Goal: Task Accomplishment & Management: Complete application form

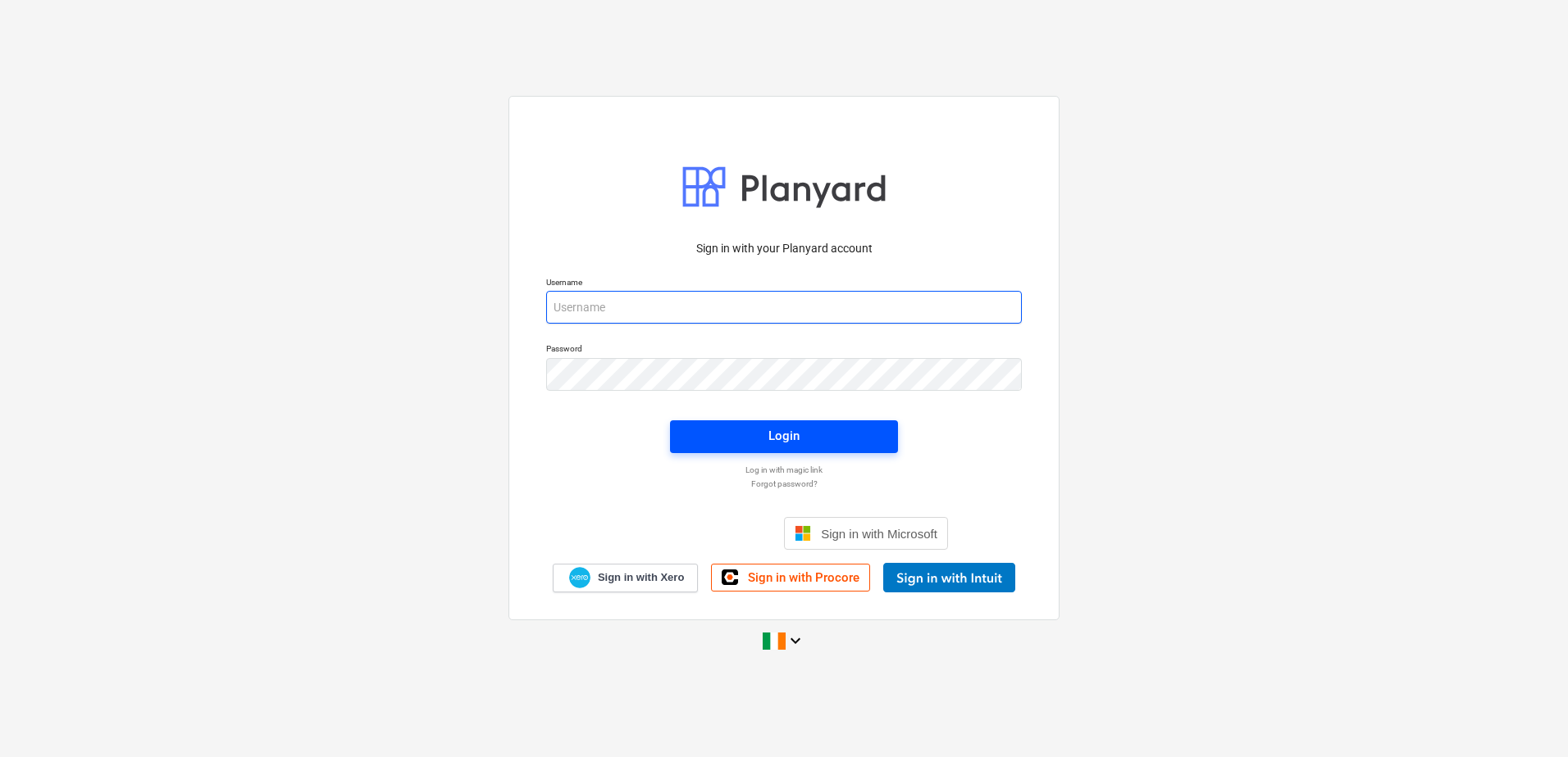
type input "[EMAIL_ADDRESS][DOMAIN_NAME]"
click at [718, 436] on span "Login" at bounding box center [784, 437] width 189 height 22
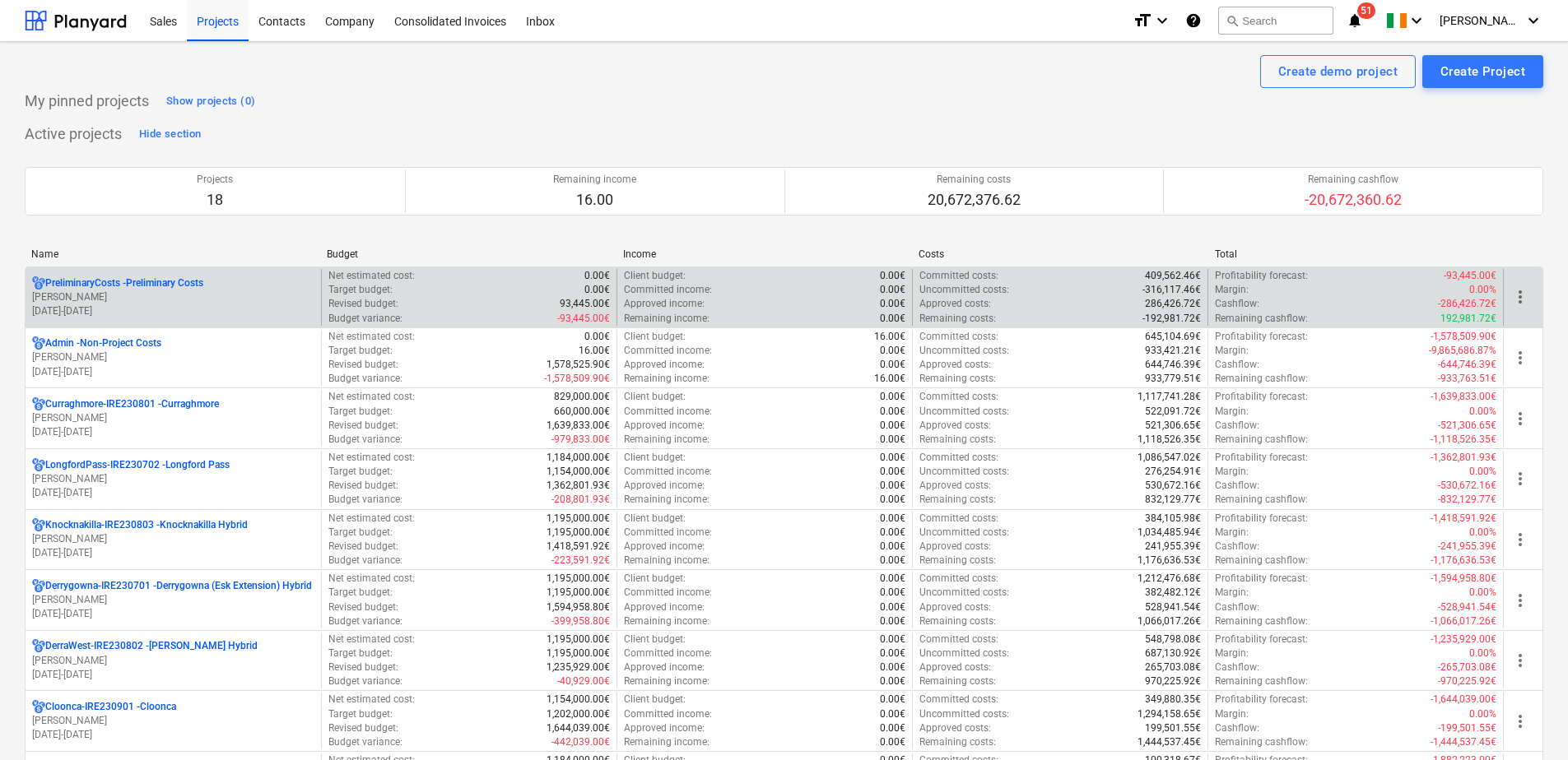
click at [146, 287] on p "PreliminaryCosts - Preliminary Costs" at bounding box center [124, 283] width 158 height 14
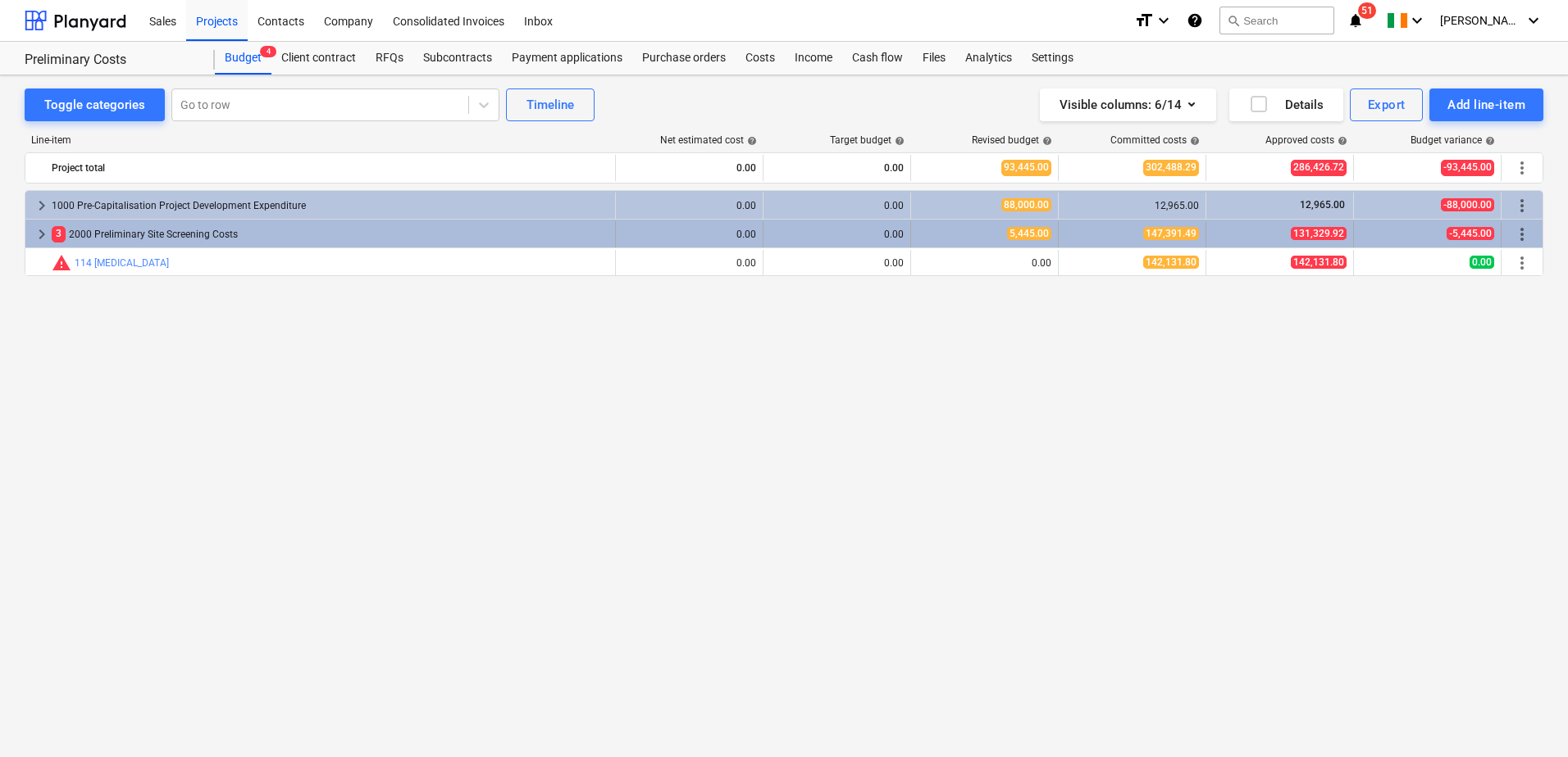
click at [42, 230] on span "keyboard_arrow_right" at bounding box center [42, 234] width 20 height 20
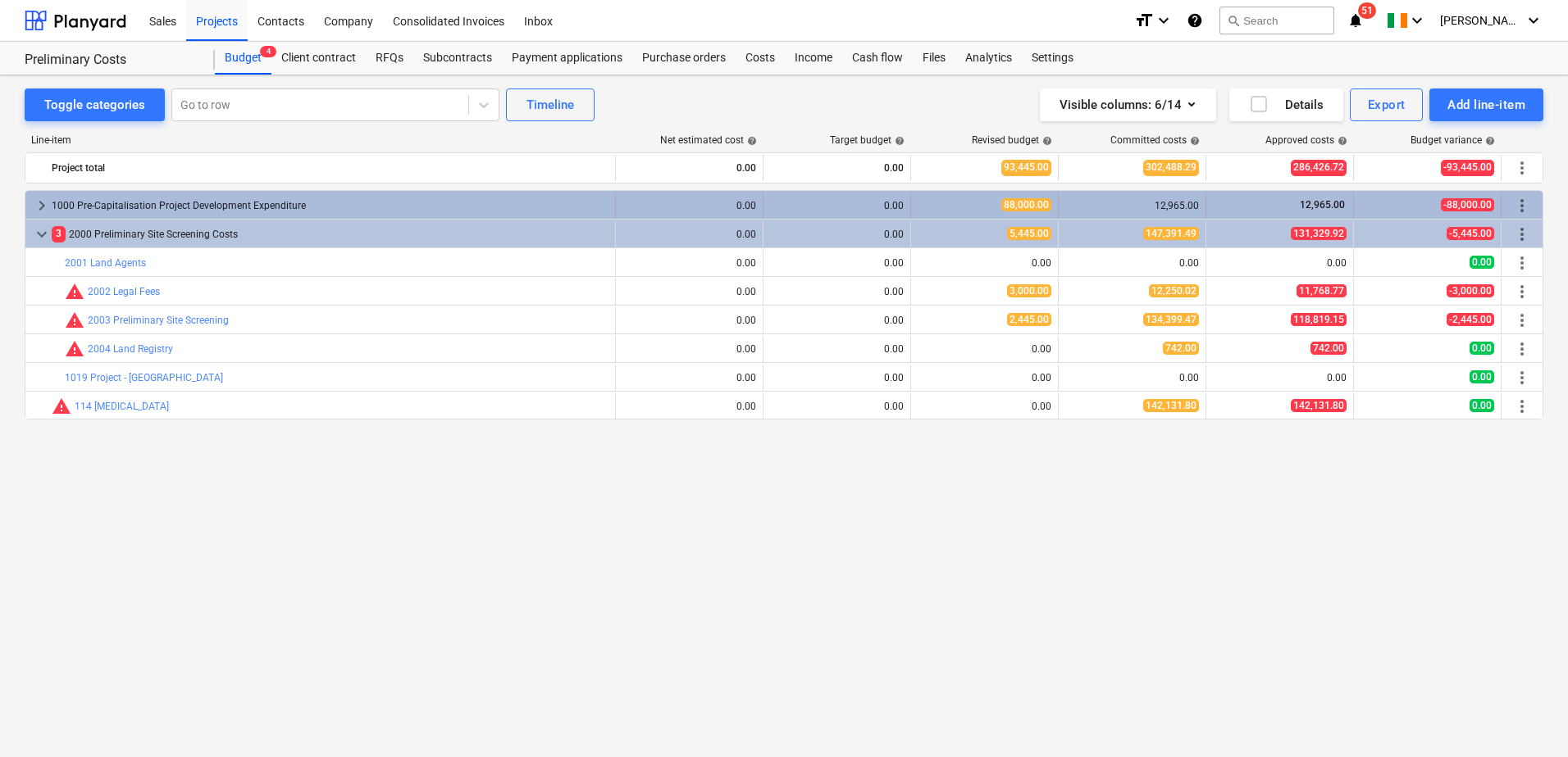
click at [42, 205] on span "keyboard_arrow_right" at bounding box center [42, 205] width 20 height 20
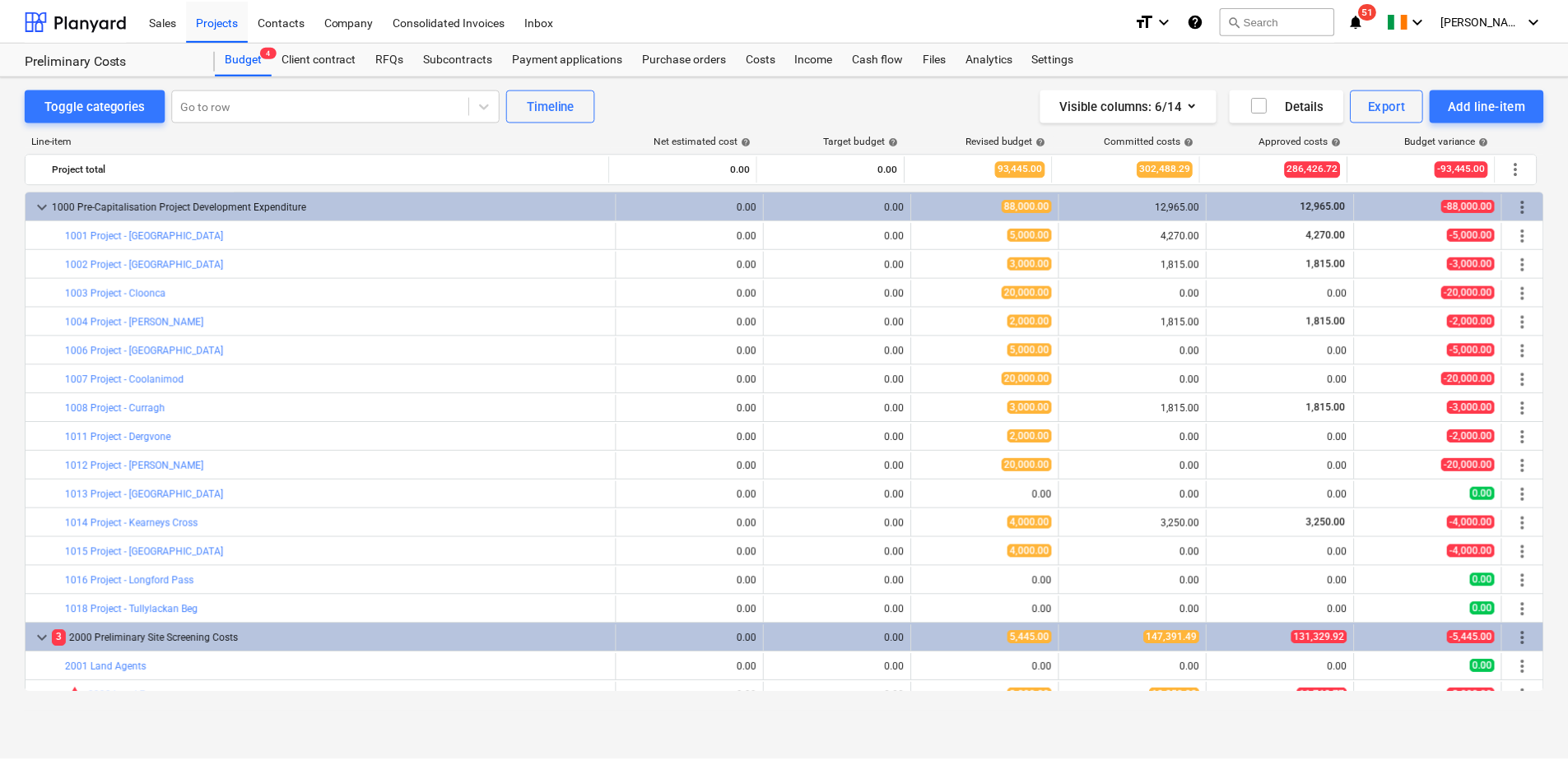
scroll to position [132, 0]
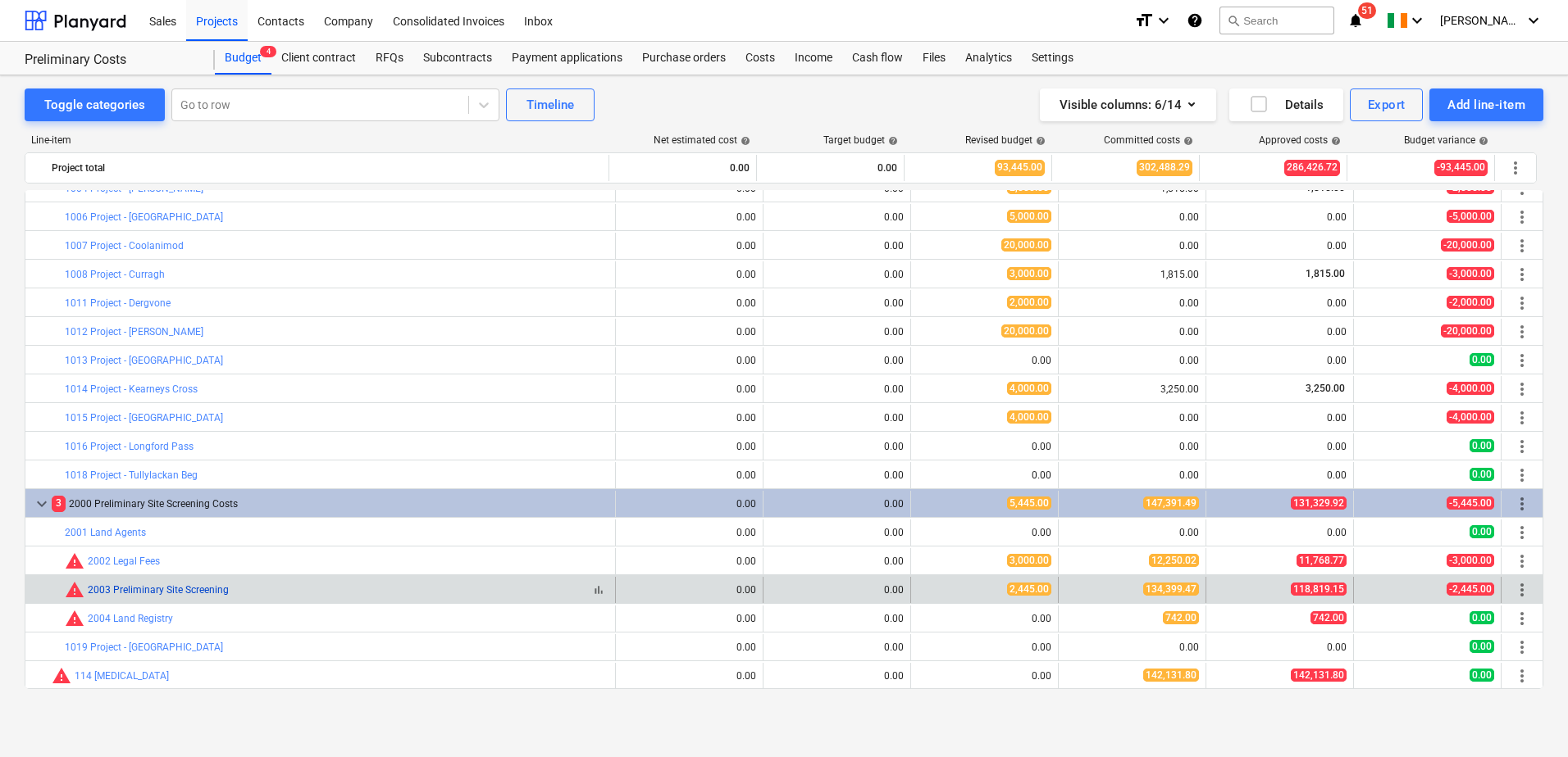
click at [208, 590] on link "2003 Preliminary Site Screening" at bounding box center [157, 591] width 141 height 12
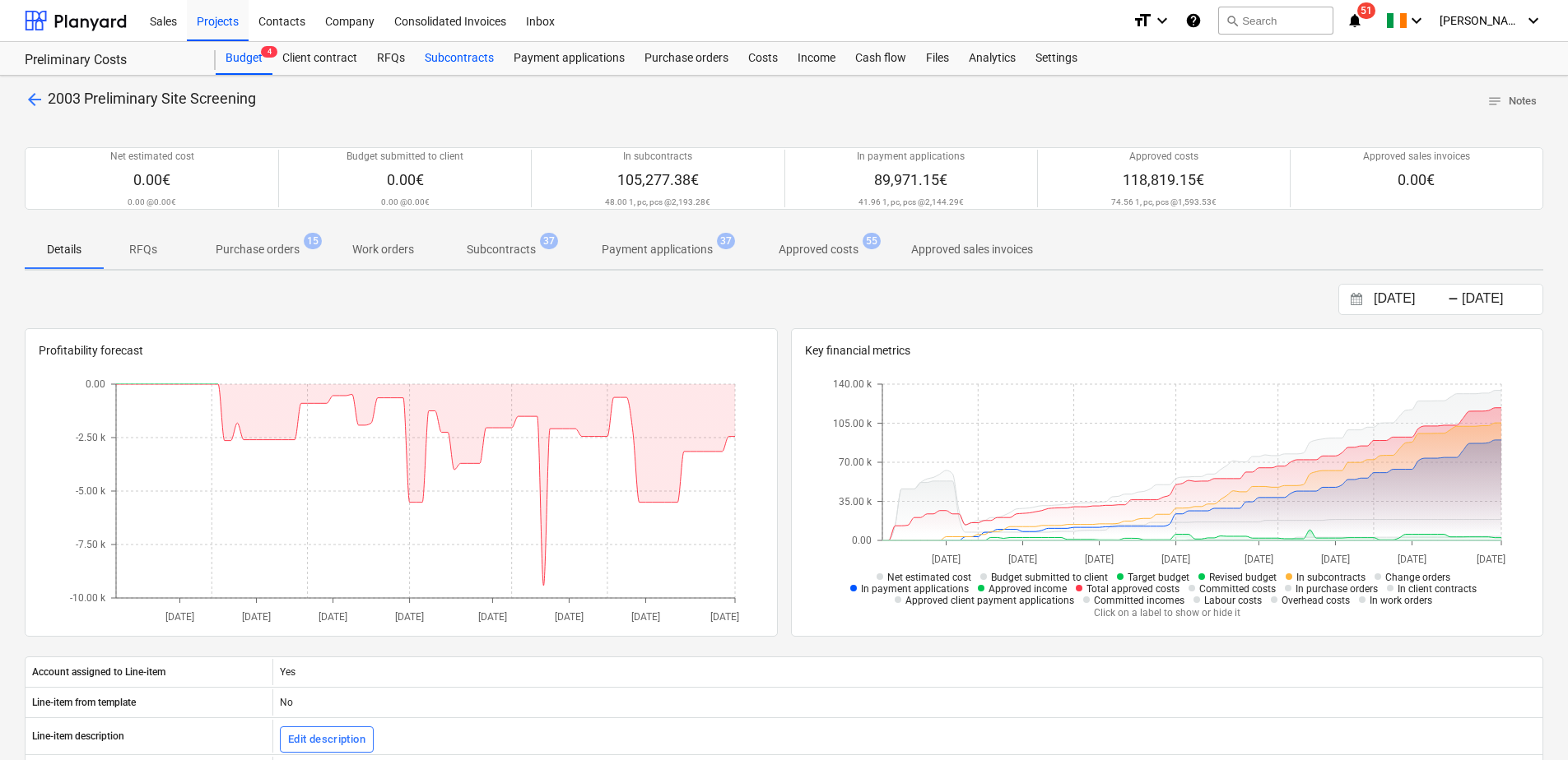
click at [456, 57] on div "Subcontracts" at bounding box center [459, 58] width 89 height 33
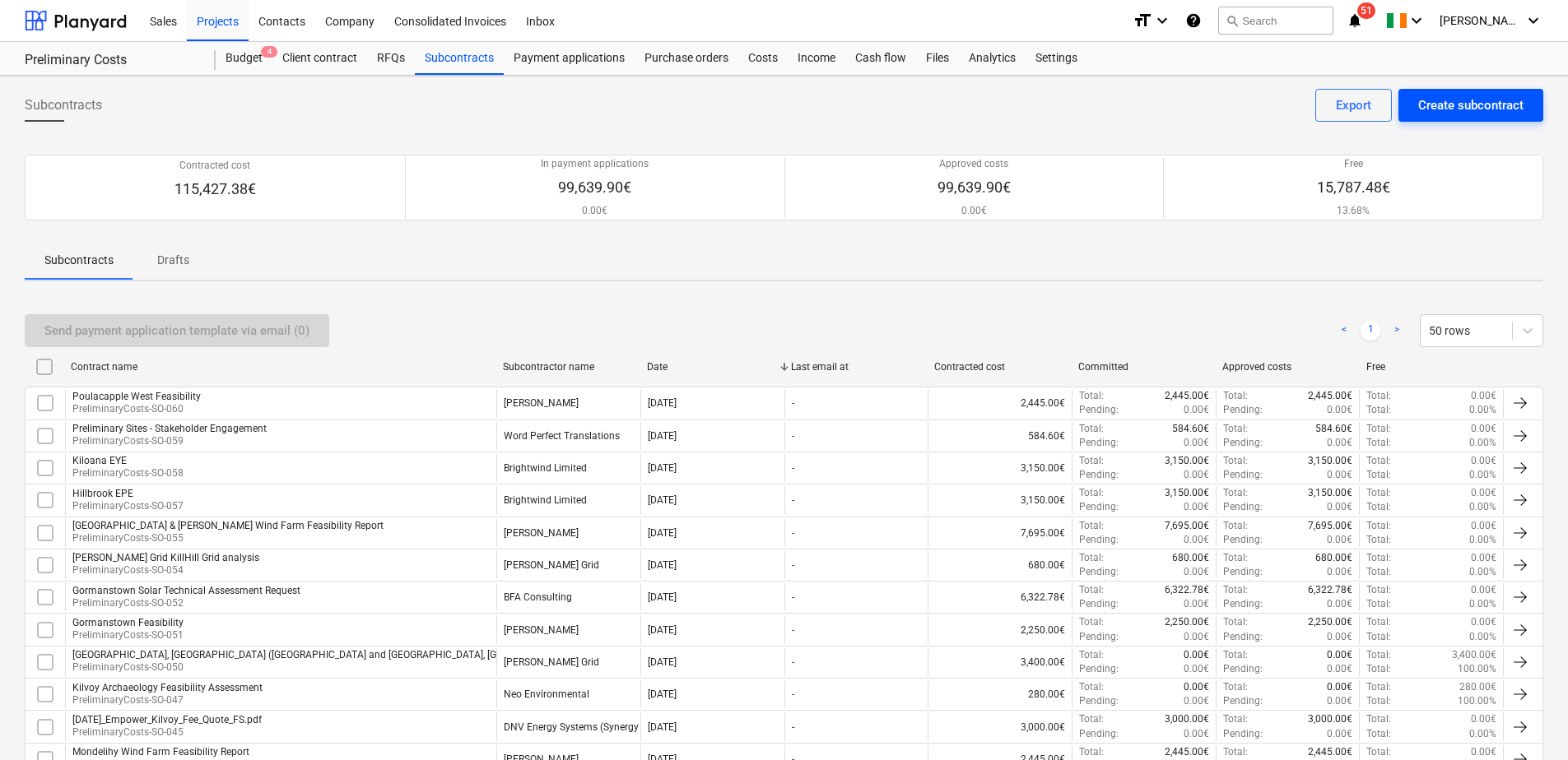
click at [1481, 112] on div "Create subcontract" at bounding box center [1471, 106] width 106 height 22
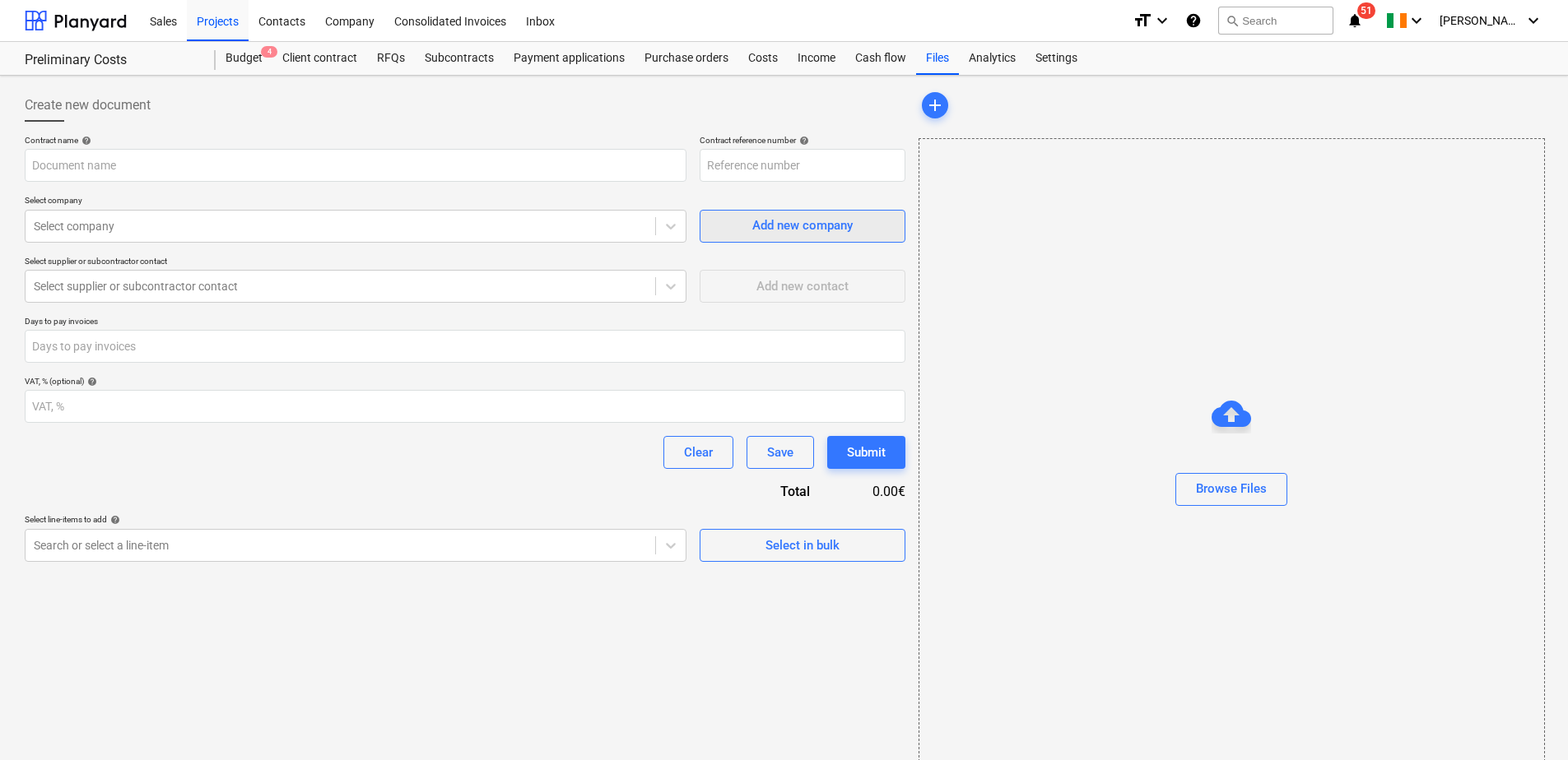
type input "PreliminaryCosts-SO-062"
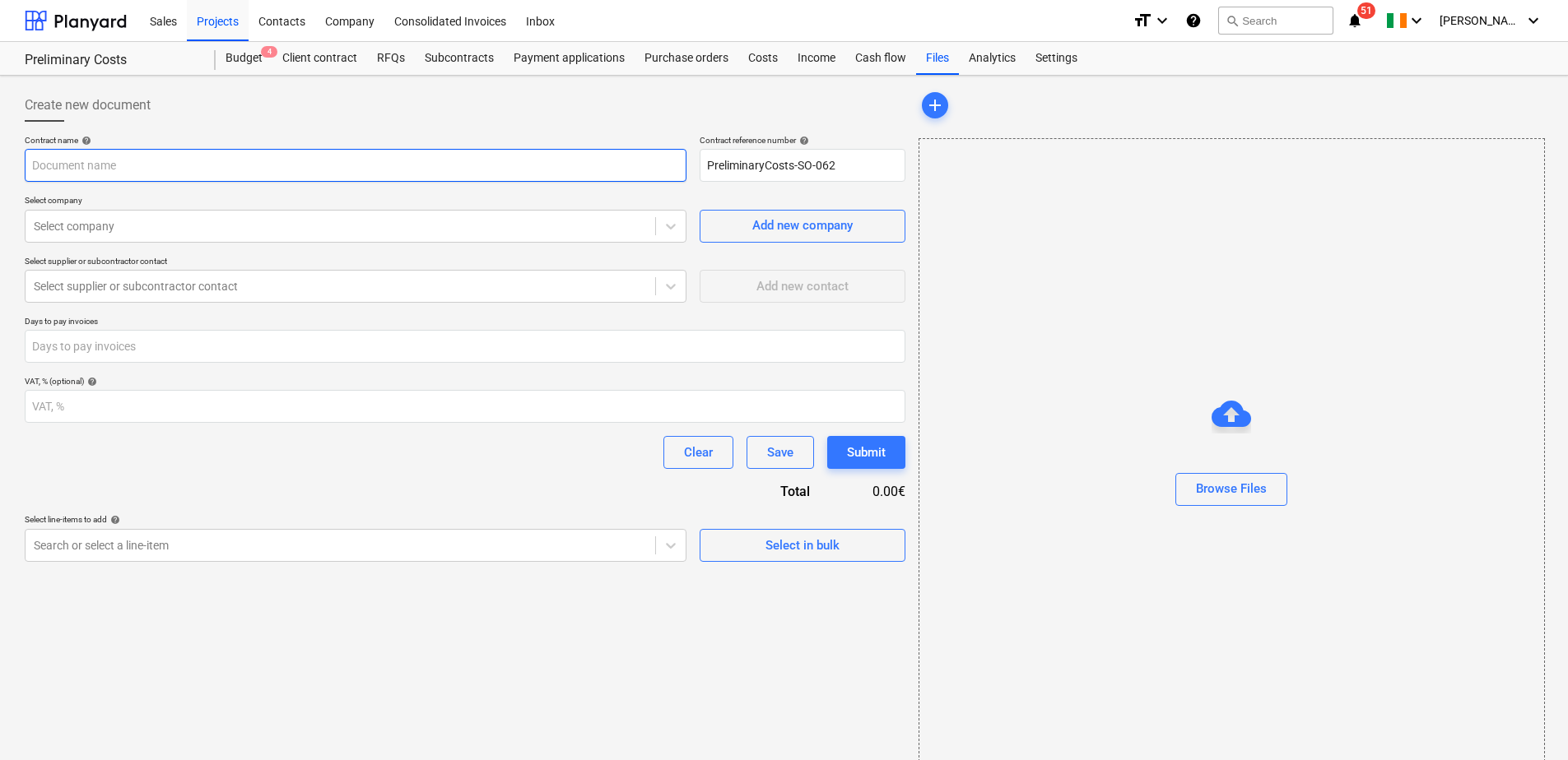
click at [394, 166] on input "text" at bounding box center [355, 165] width 662 height 33
type input "New SIte preliminary Wind assessment"
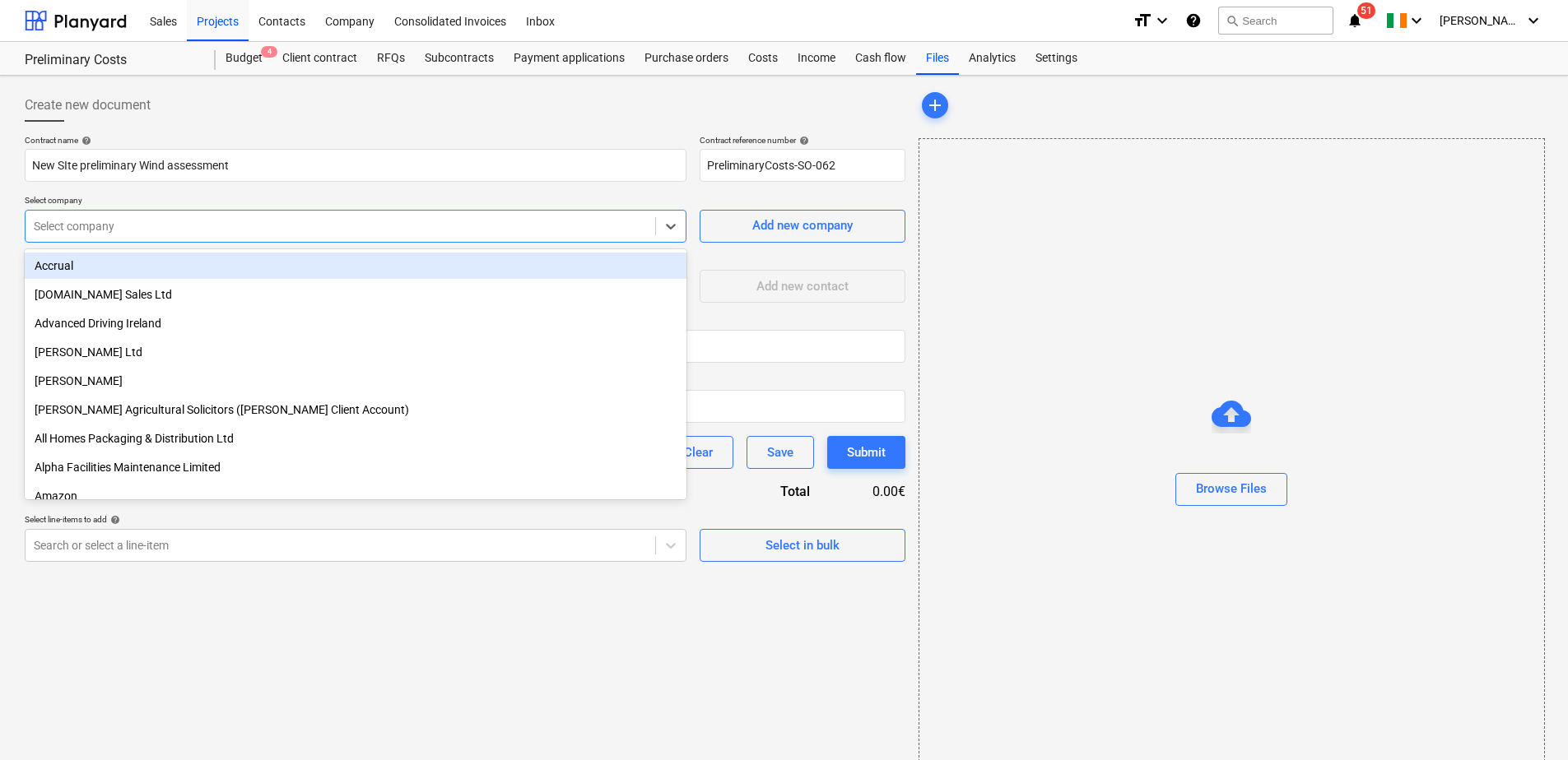
click at [119, 225] on div at bounding box center [340, 226] width 613 height 17
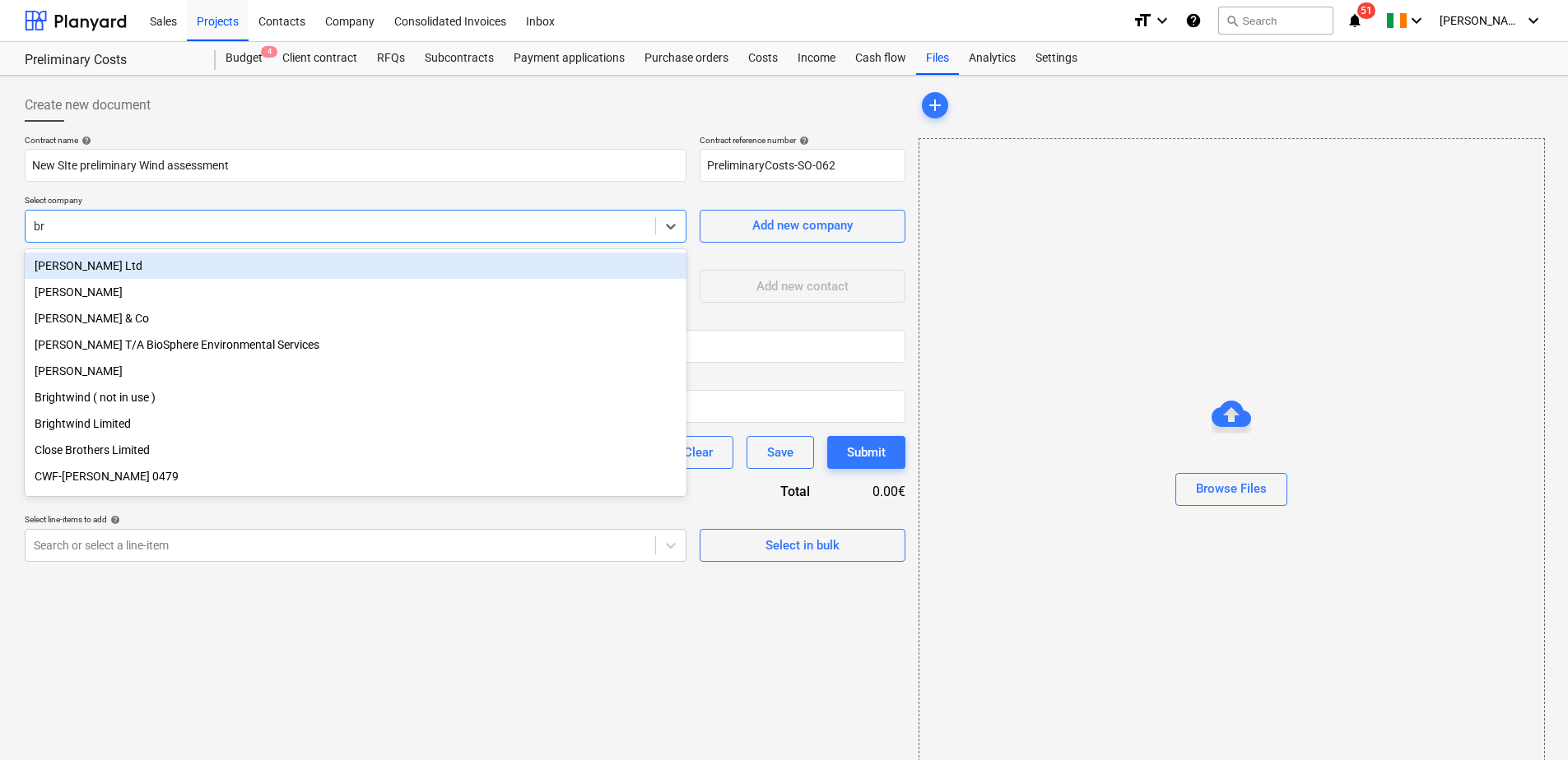
type input "bri"
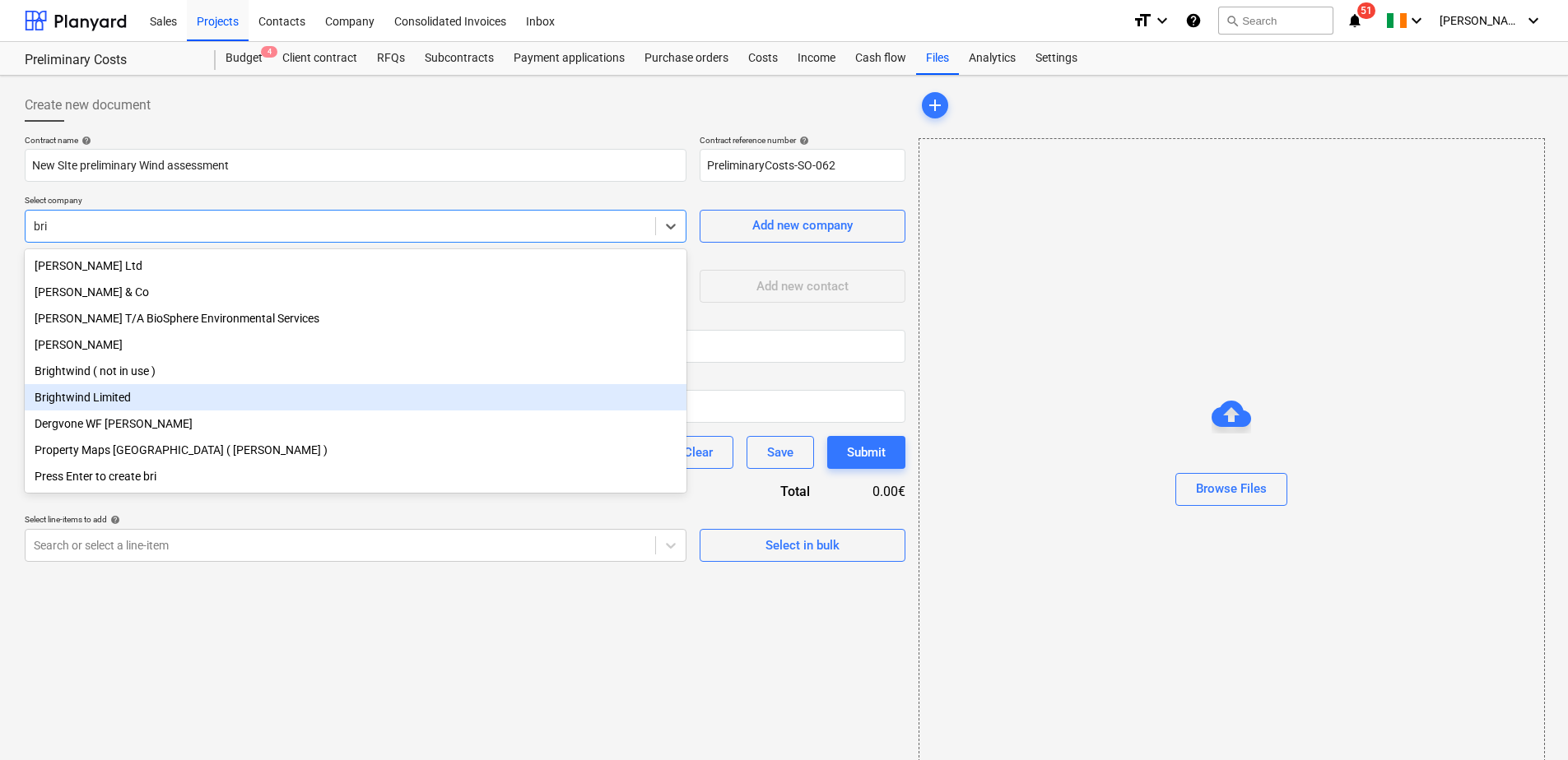
click at [128, 405] on div "Brightwind Limited" at bounding box center [355, 397] width 662 height 27
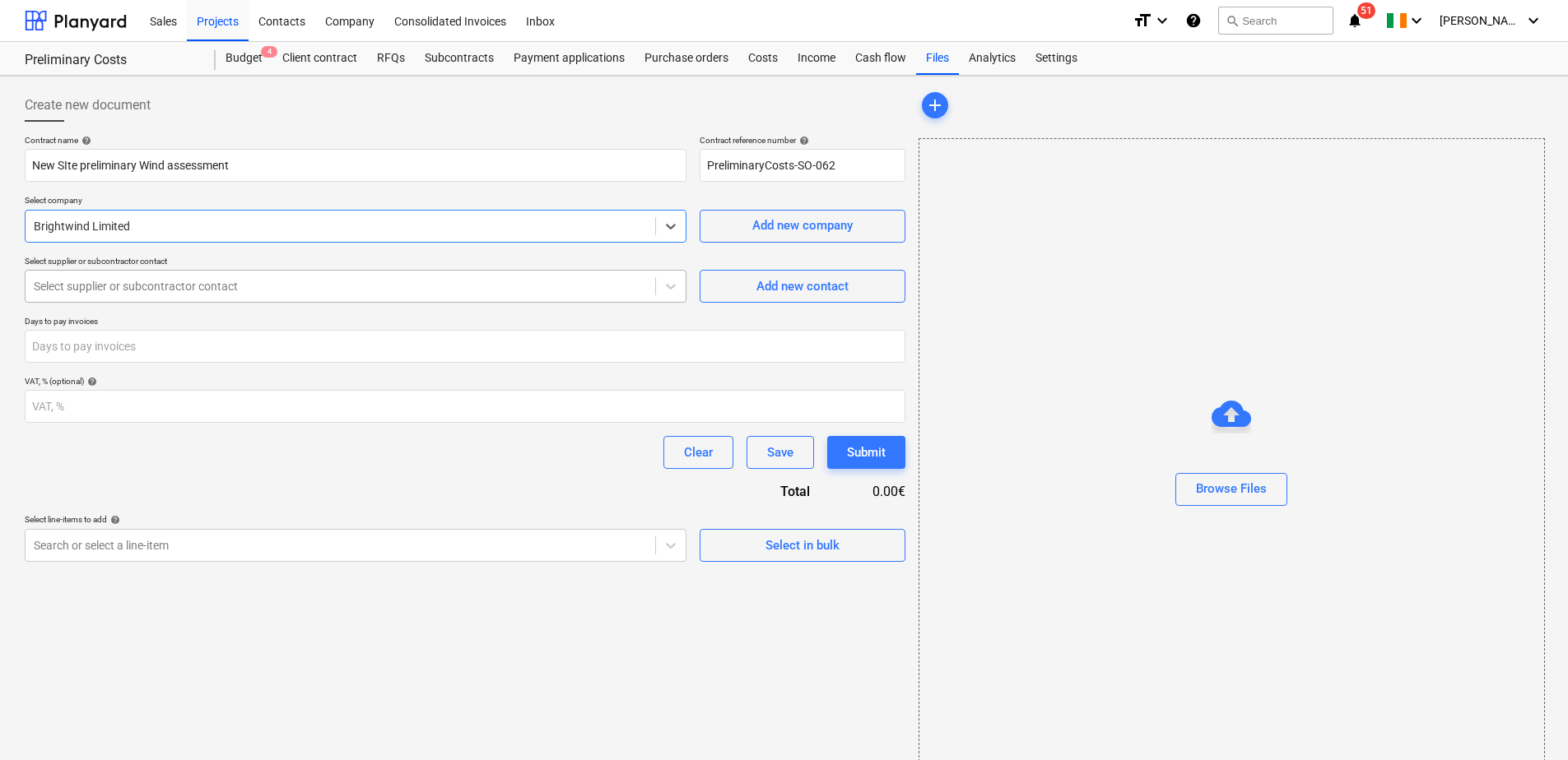
click at [134, 291] on div at bounding box center [340, 286] width 613 height 17
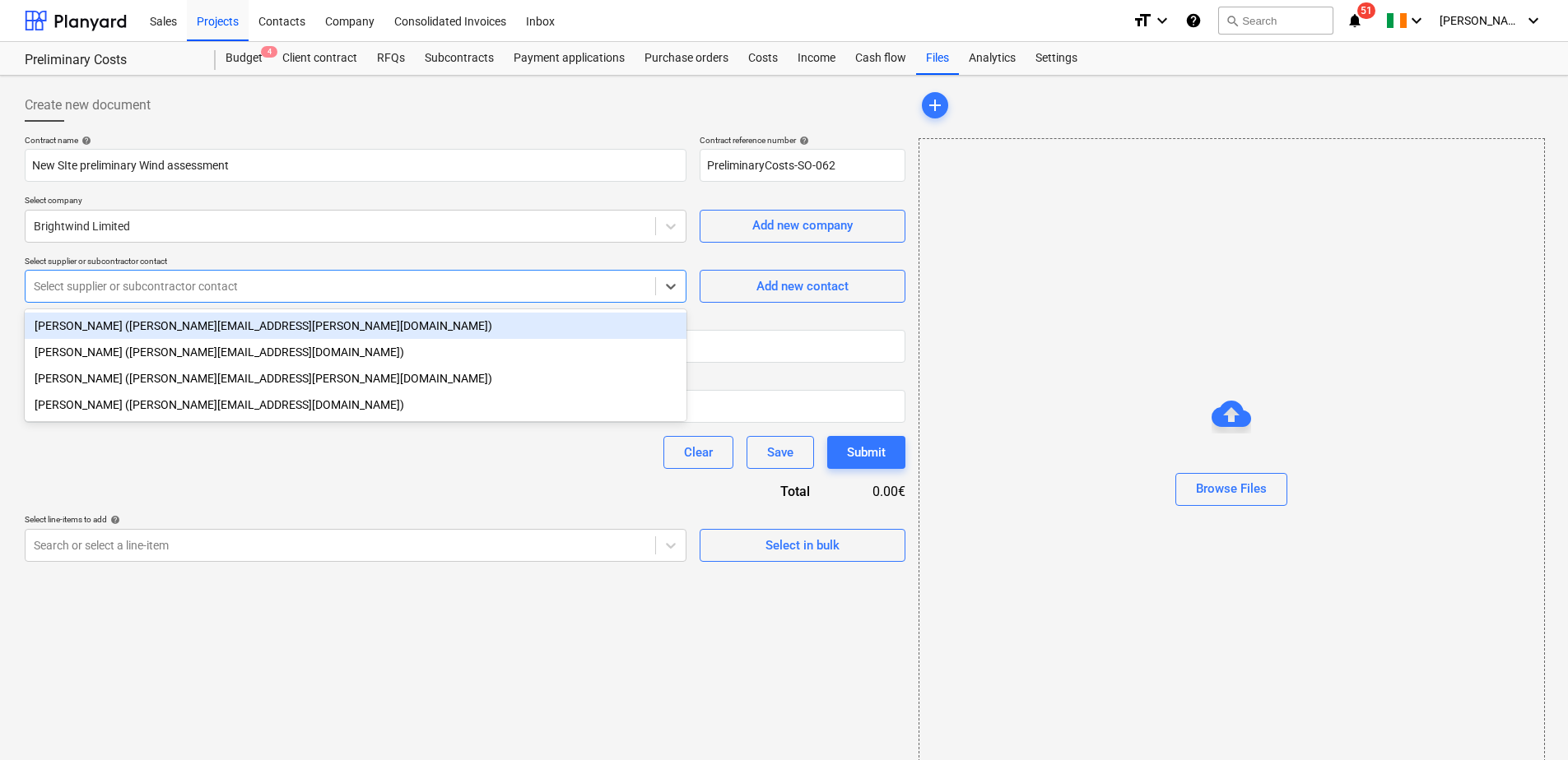
click at [128, 328] on div "[PERSON_NAME] ([PERSON_NAME][EMAIL_ADDRESS][PERSON_NAME][DOMAIN_NAME])" at bounding box center [355, 326] width 662 height 27
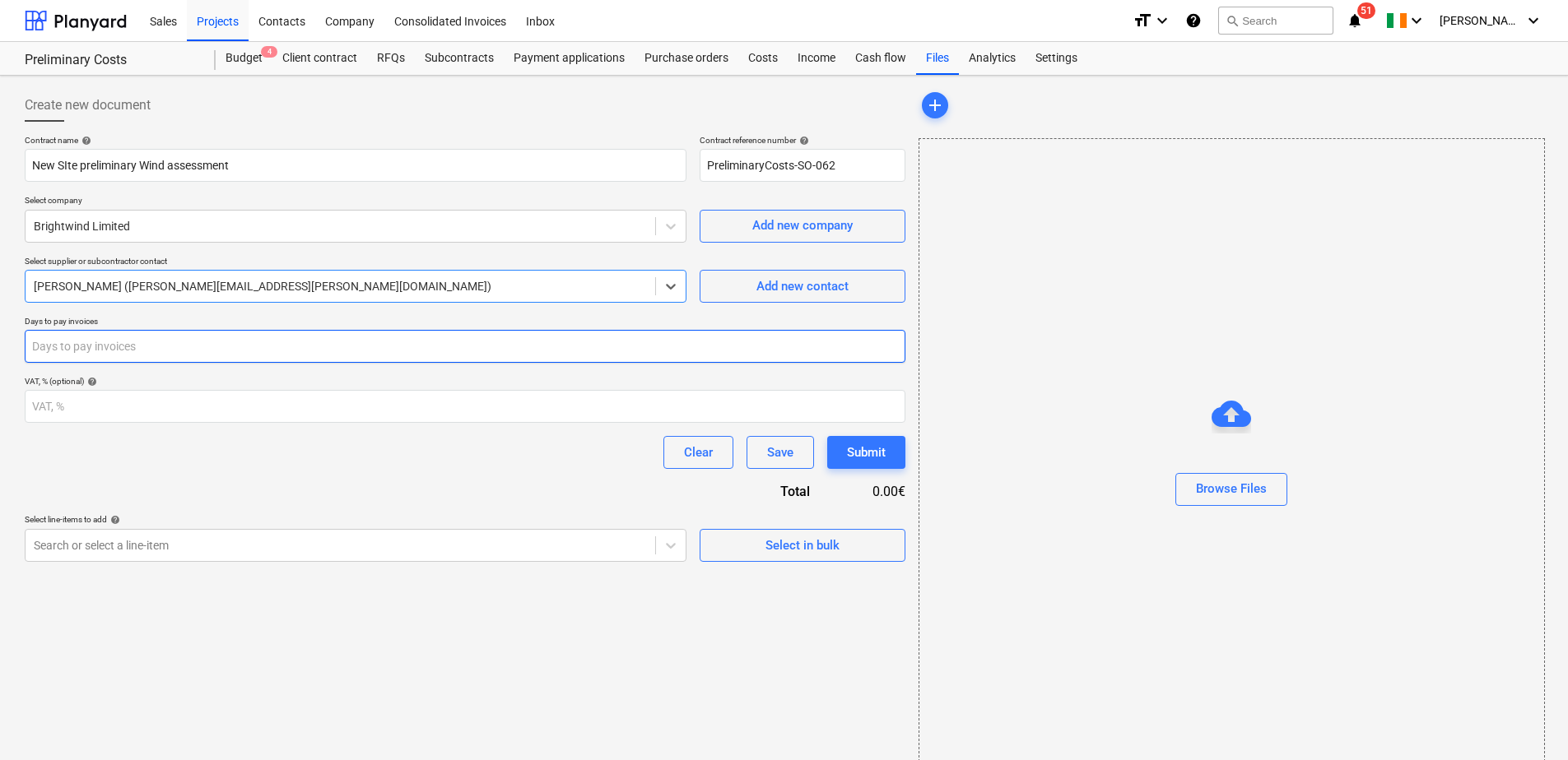
click at [123, 345] on input "number" at bounding box center [465, 345] width 881 height 33
type input "30"
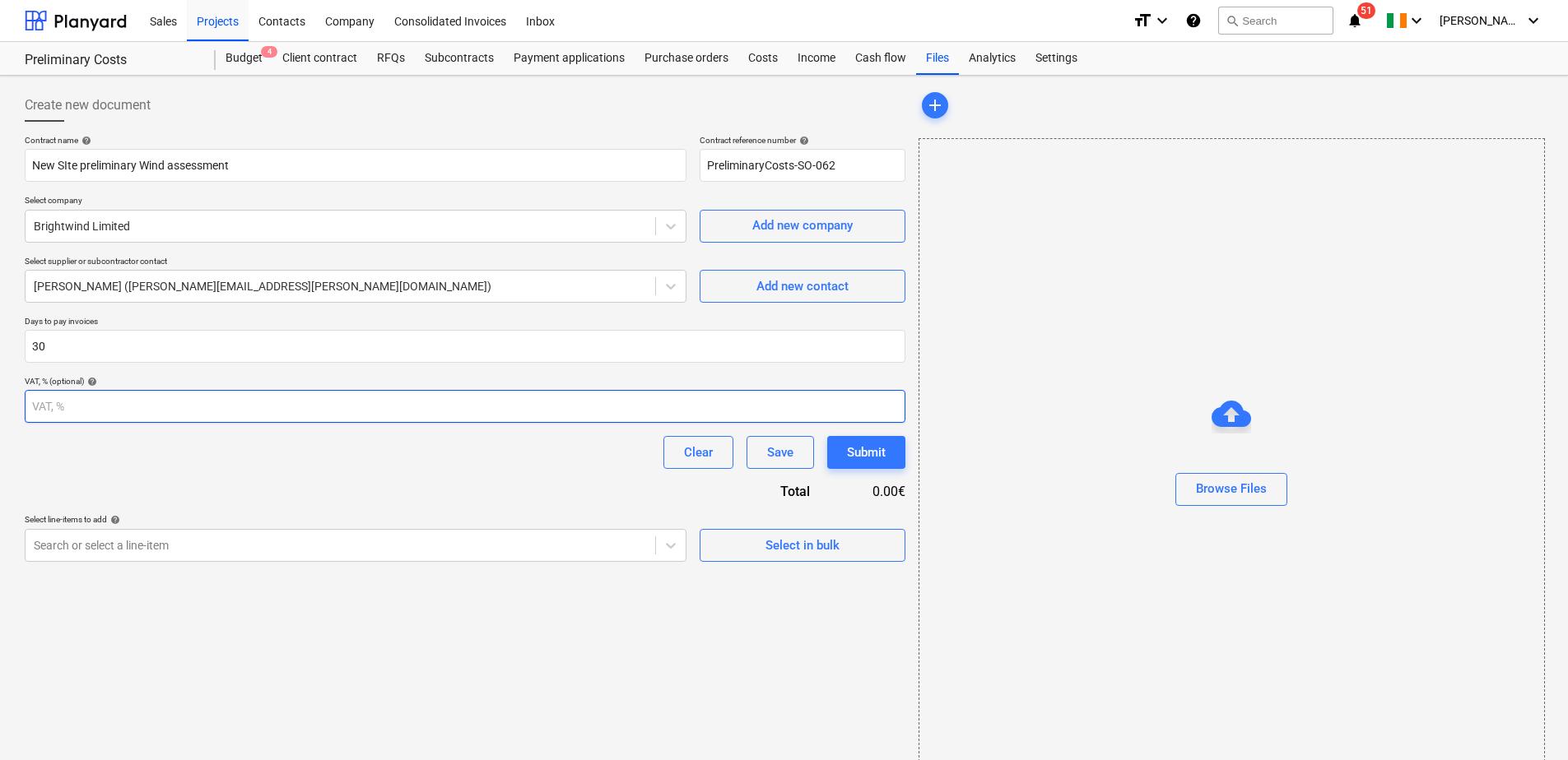
click at [87, 411] on input "number" at bounding box center [465, 406] width 881 height 33
type input "23"
click at [518, 468] on div "Clear Save Submit" at bounding box center [465, 452] width 881 height 33
click at [431, 535] on div "Create new document Contract name help New SIte preliminary Wind assessment Con…" at bounding box center [465, 431] width 895 height 699
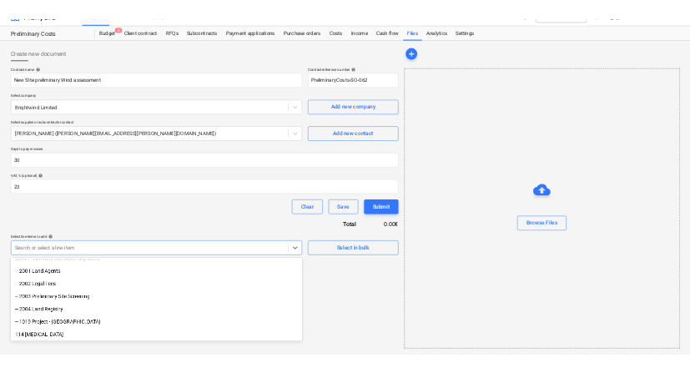
scroll to position [542, 0]
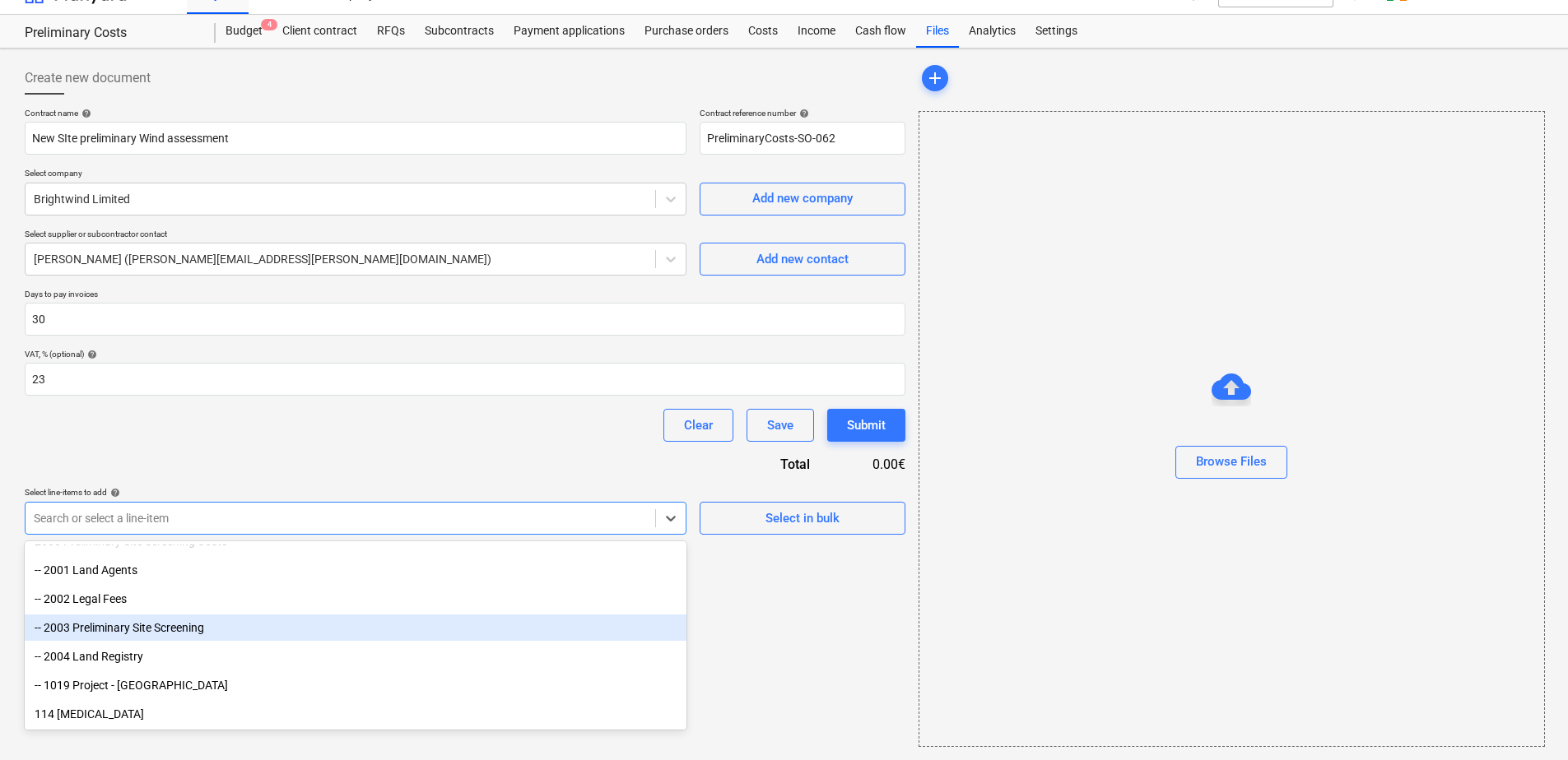
click at [368, 630] on div "-- 2003 Preliminary Site Screening" at bounding box center [355, 628] width 662 height 27
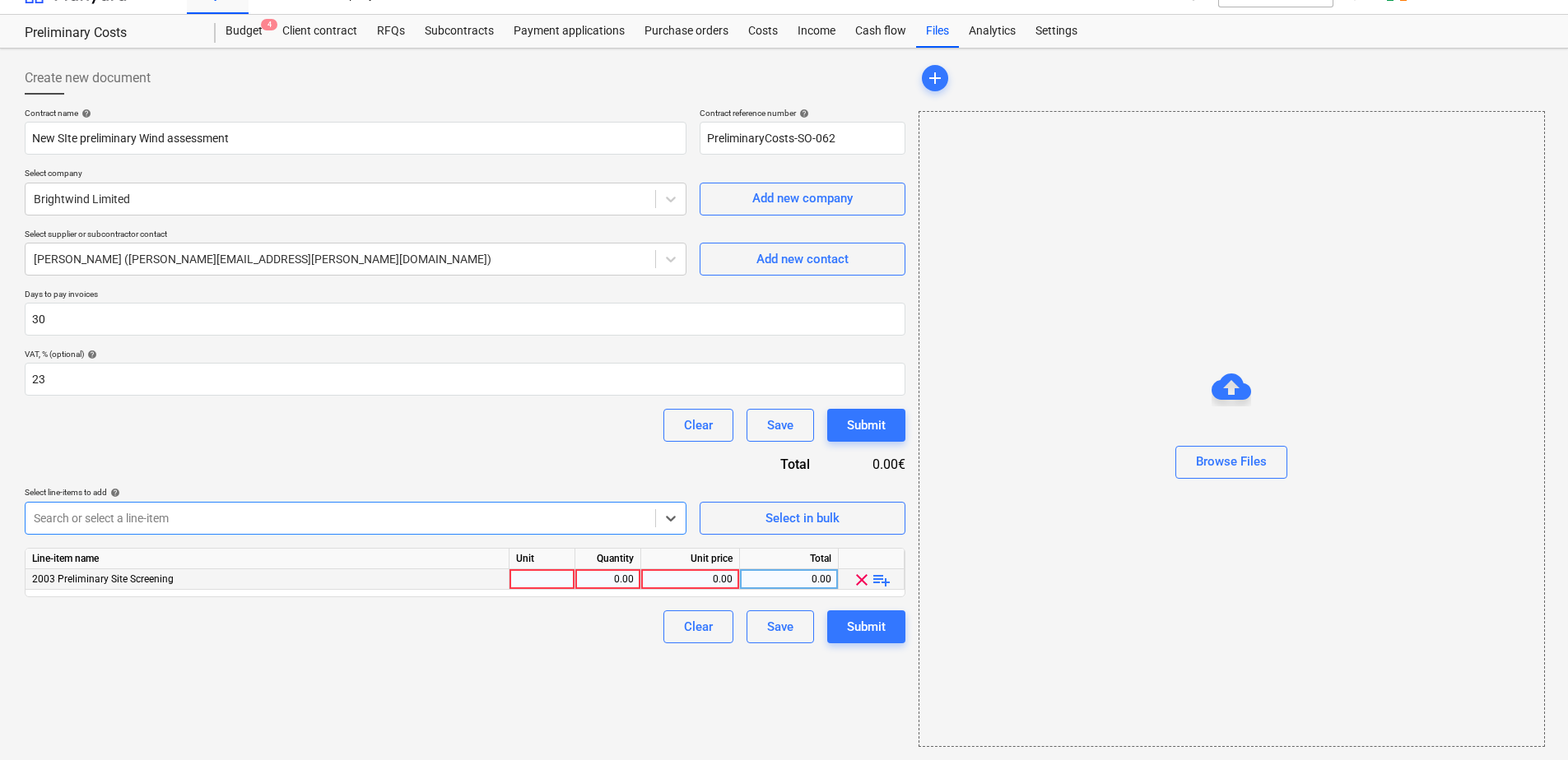
click at [602, 576] on div "0.00" at bounding box center [608, 579] width 52 height 21
type input "1"
click at [529, 575] on div at bounding box center [542, 579] width 66 height 21
type input "1"
click at [689, 582] on div "0.00" at bounding box center [690, 579] width 85 height 21
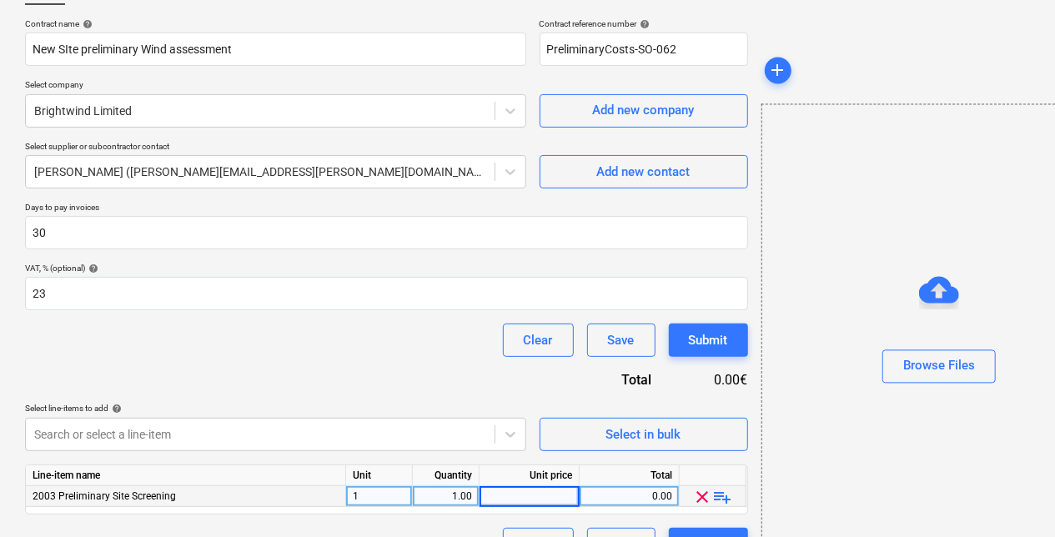
scroll to position [155, 0]
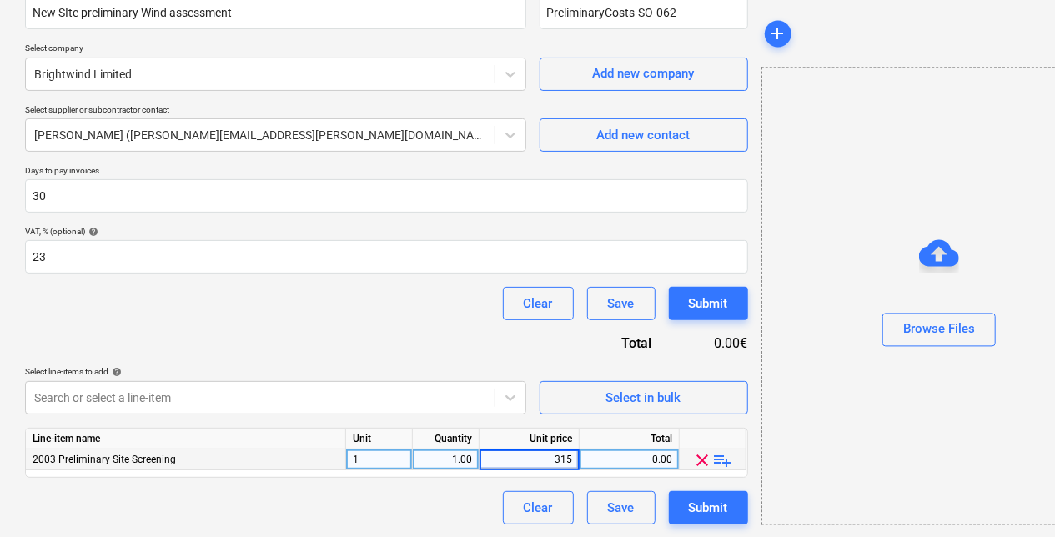
type input "3150"
click at [650, 459] on div "3,150.00" at bounding box center [629, 459] width 86 height 21
type input "2"
click at [830, 430] on div "Browse Files" at bounding box center [939, 297] width 356 height 458
click at [541, 457] on div "0.00" at bounding box center [529, 459] width 86 height 21
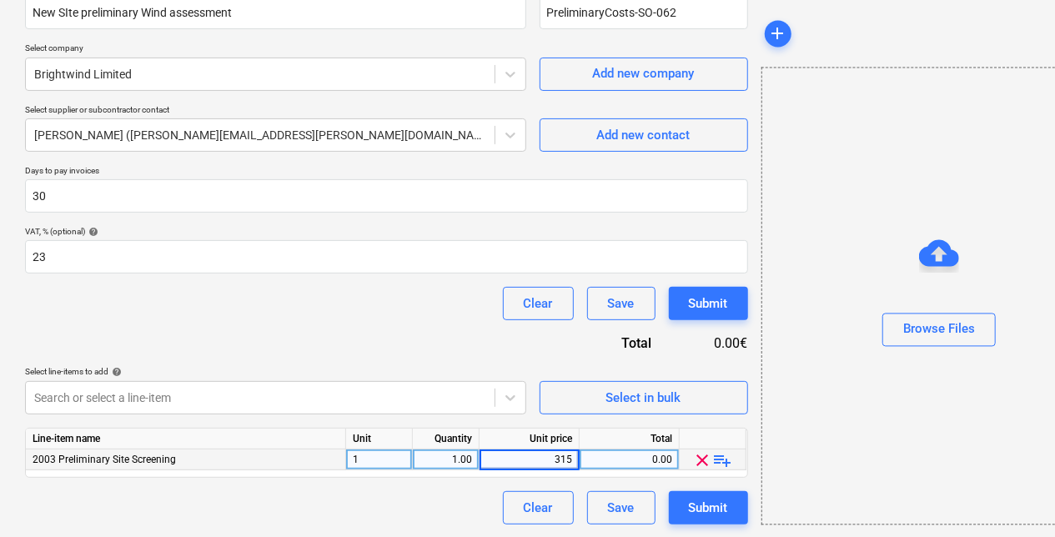
type input "3150"
click at [285, 279] on div "Contract name help New SIte preliminary Wind assessment Contract reference numb…" at bounding box center [386, 253] width 723 height 543
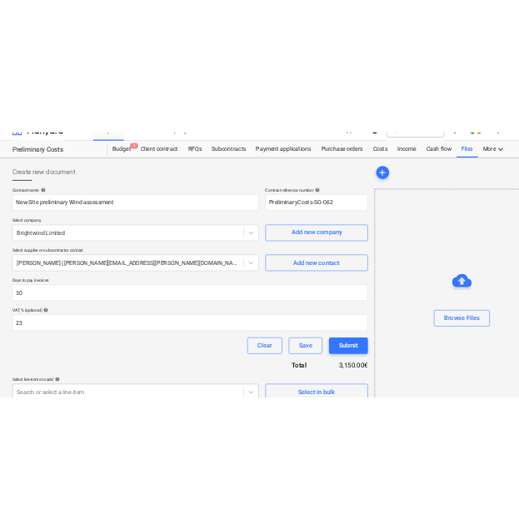
scroll to position [0, 0]
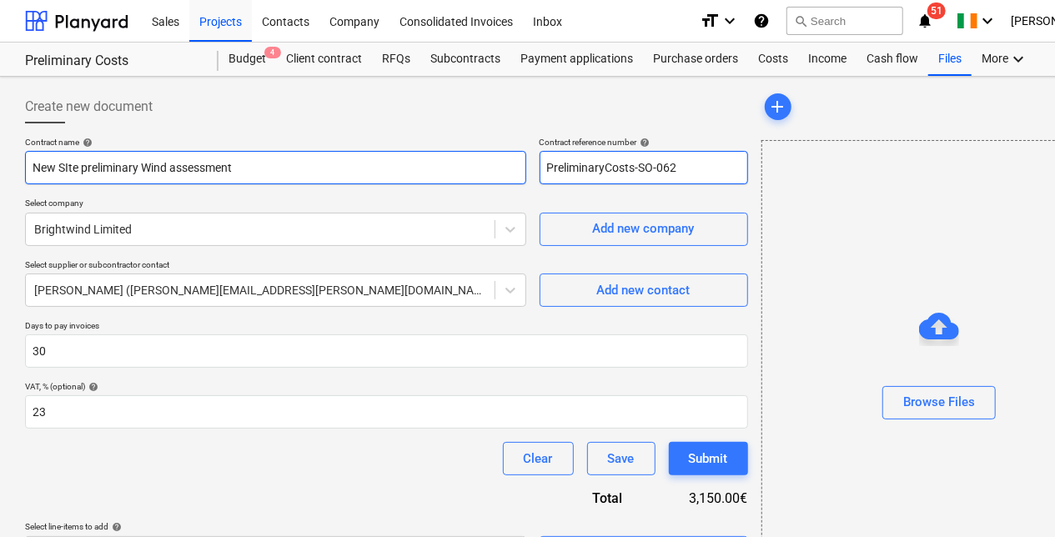
drag, startPoint x: 680, startPoint y: 168, endPoint x: 520, endPoint y: 172, distance: 160.1
click at [520, 172] on div "Contract name help New SIte preliminary Wind assessment Contract reference numb…" at bounding box center [386, 161] width 723 height 48
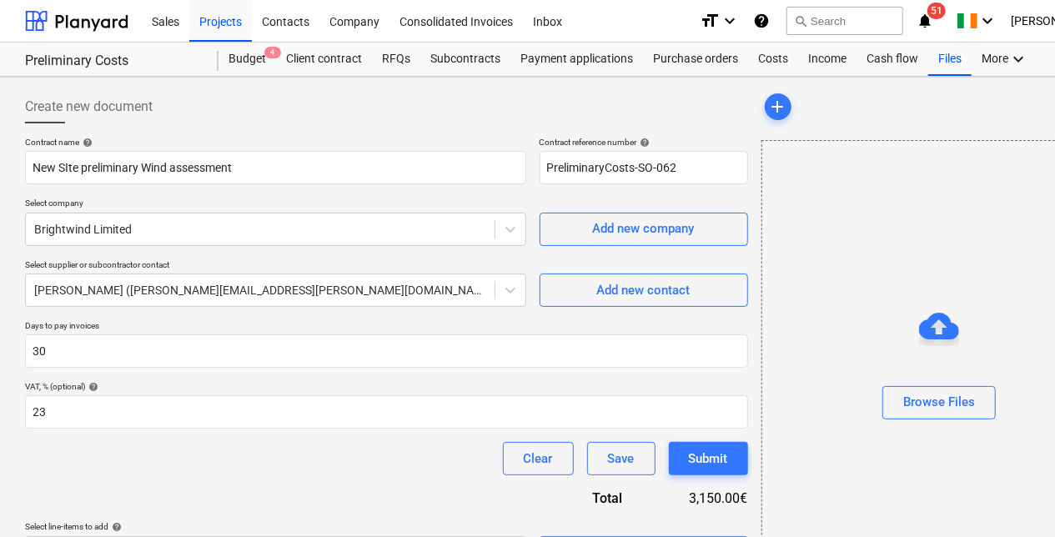
click at [934, 305] on div at bounding box center [939, 325] width 40 height 40
click at [853, 257] on div "Browse Files" at bounding box center [939, 369] width 356 height 458
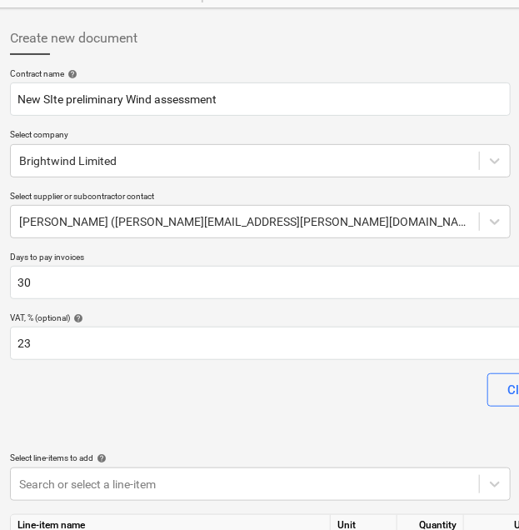
scroll to position [162, 15]
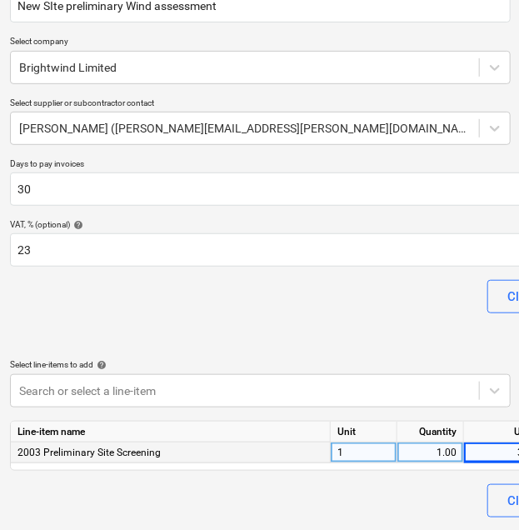
click at [296, 506] on div "Clear Save Submit" at bounding box center [371, 500] width 723 height 33
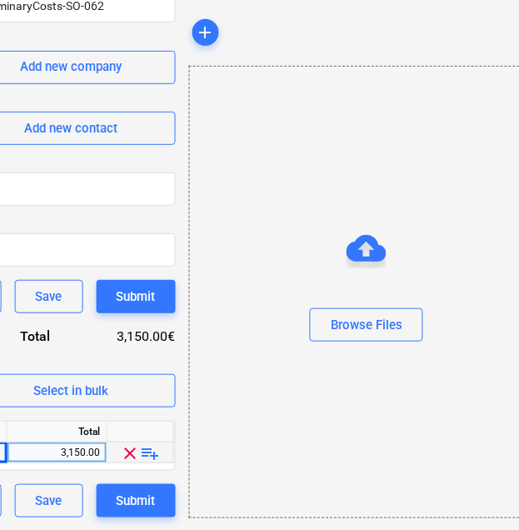
scroll to position [162, 620]
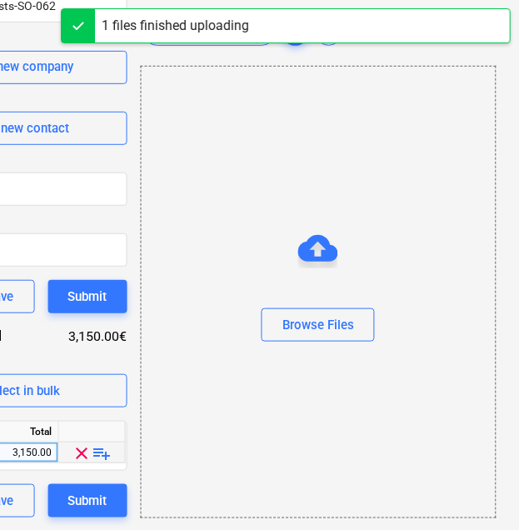
click at [237, 364] on div "Browse Files" at bounding box center [319, 292] width 356 height 453
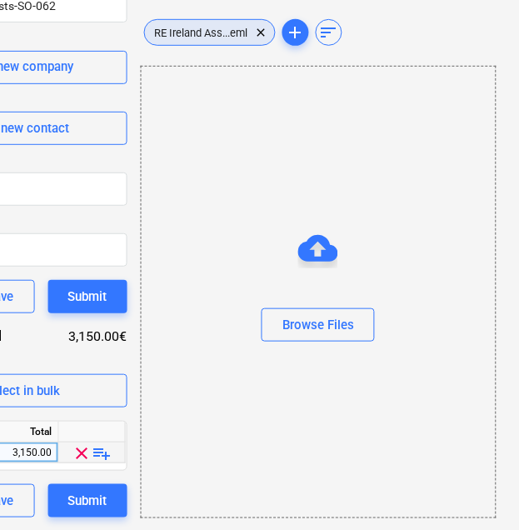
click at [229, 33] on span "RE Ireland Ass...eml" at bounding box center [201, 32] width 113 height 13
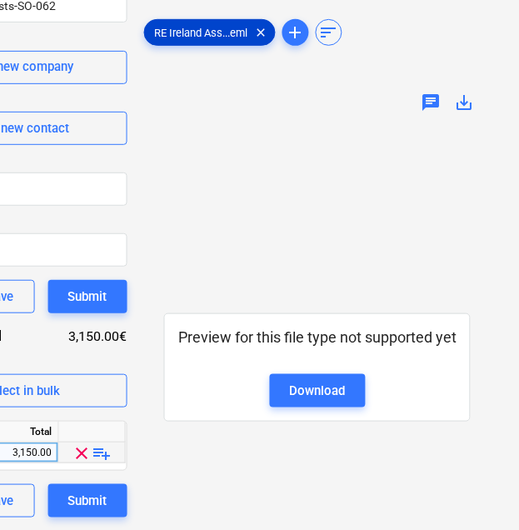
click at [225, 28] on span "RE Ireland Ass...eml" at bounding box center [201, 32] width 113 height 13
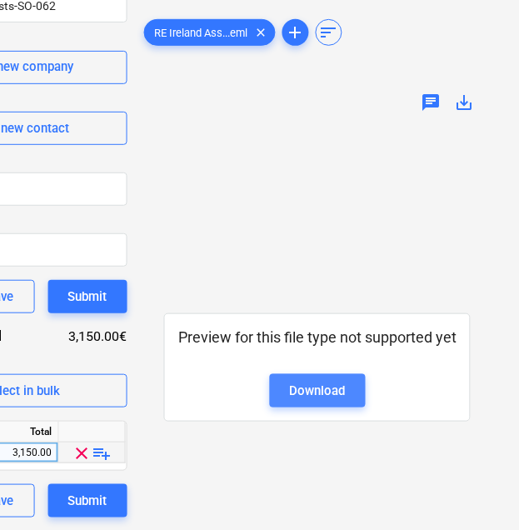
click at [338, 391] on div "Download" at bounding box center [318, 391] width 56 height 22
click at [294, 183] on div "Preview for this file type not supported yet Download" at bounding box center [318, 368] width 354 height 484
click at [327, 27] on span "sort" at bounding box center [329, 33] width 20 height 20
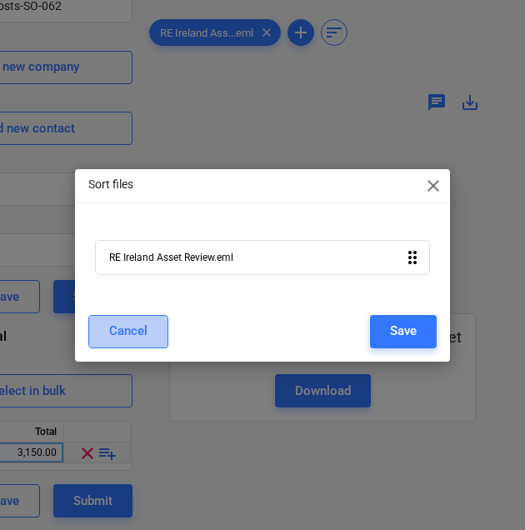
click at [143, 328] on div "Cancel" at bounding box center [128, 331] width 38 height 22
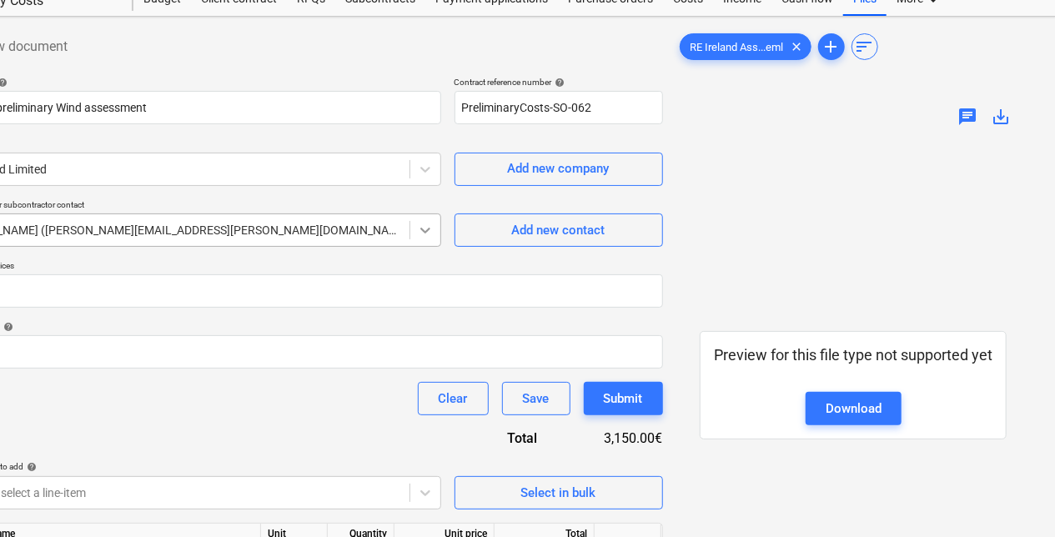
scroll to position [0, 85]
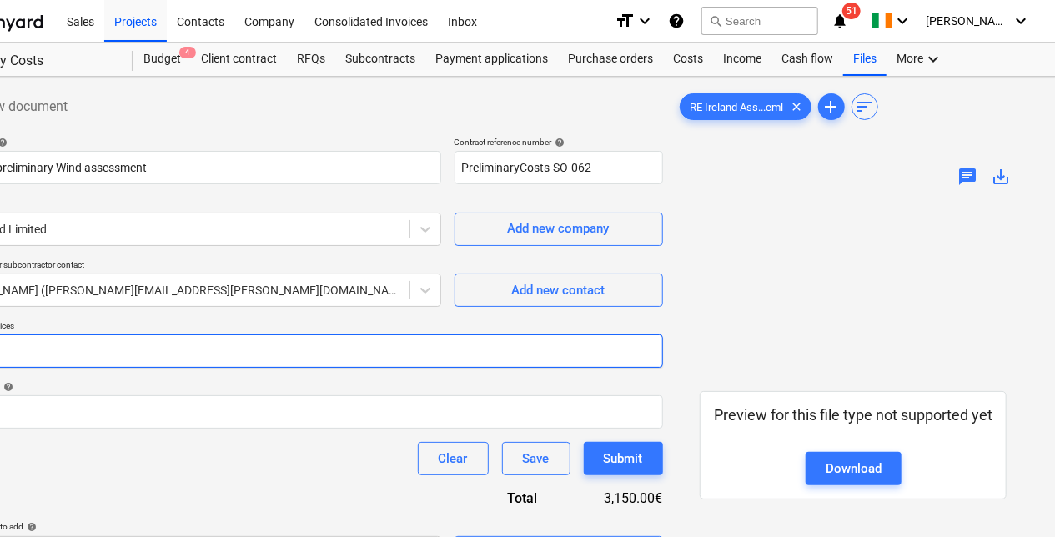
click at [450, 359] on input "30" at bounding box center [301, 350] width 723 height 33
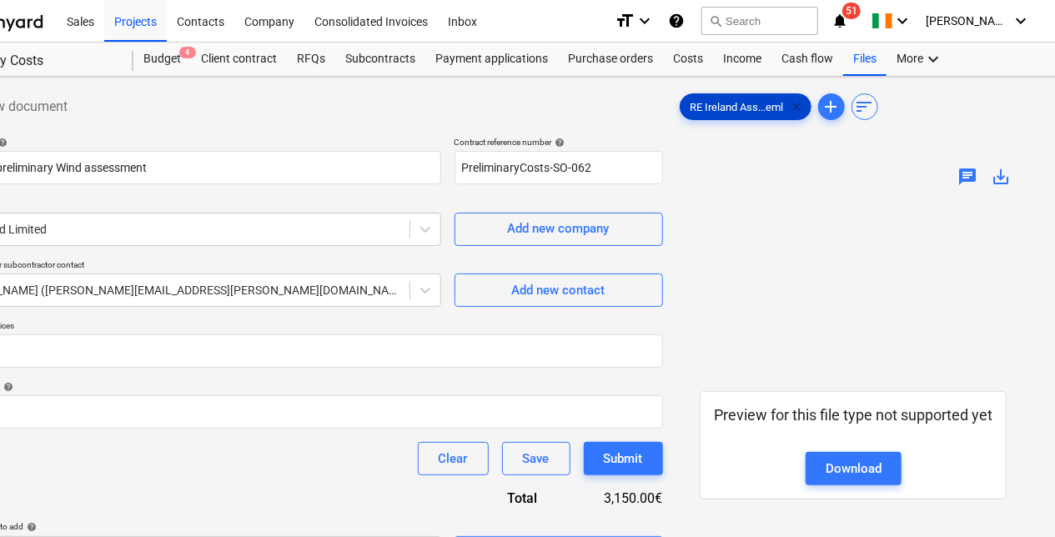
click at [802, 108] on span "clear" at bounding box center [797, 107] width 20 height 20
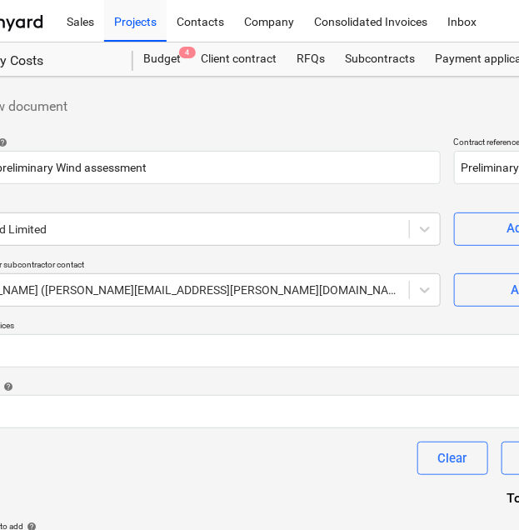
click at [344, 383] on div "VAT, % (optional) help" at bounding box center [301, 386] width 723 height 11
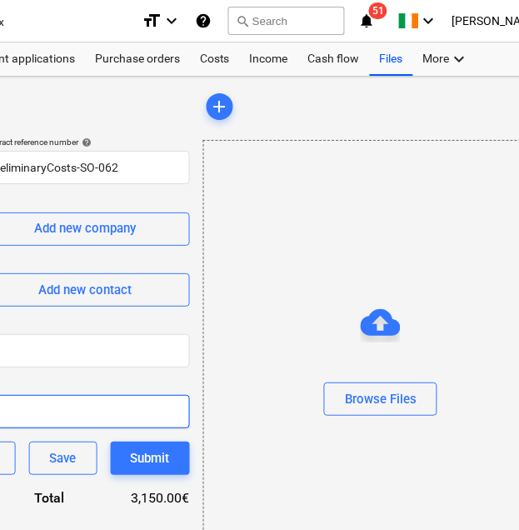
scroll to position [0, 620]
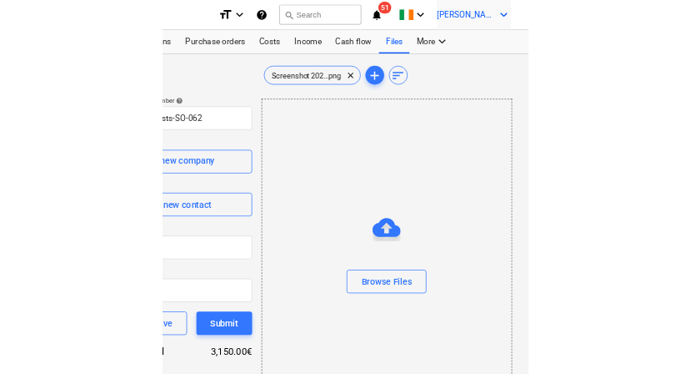
scroll to position [0, 85]
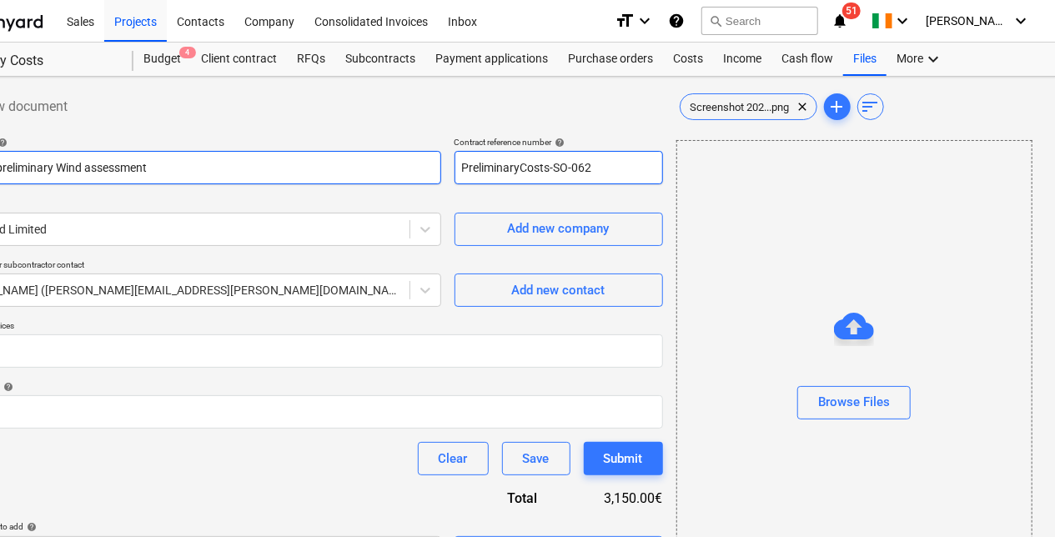
drag, startPoint x: 600, startPoint y: 167, endPoint x: 408, endPoint y: 171, distance: 191.8
click at [409, 171] on div "Contract name help New SIte preliminary Wind assessment Contract reference numb…" at bounding box center [301, 161] width 723 height 48
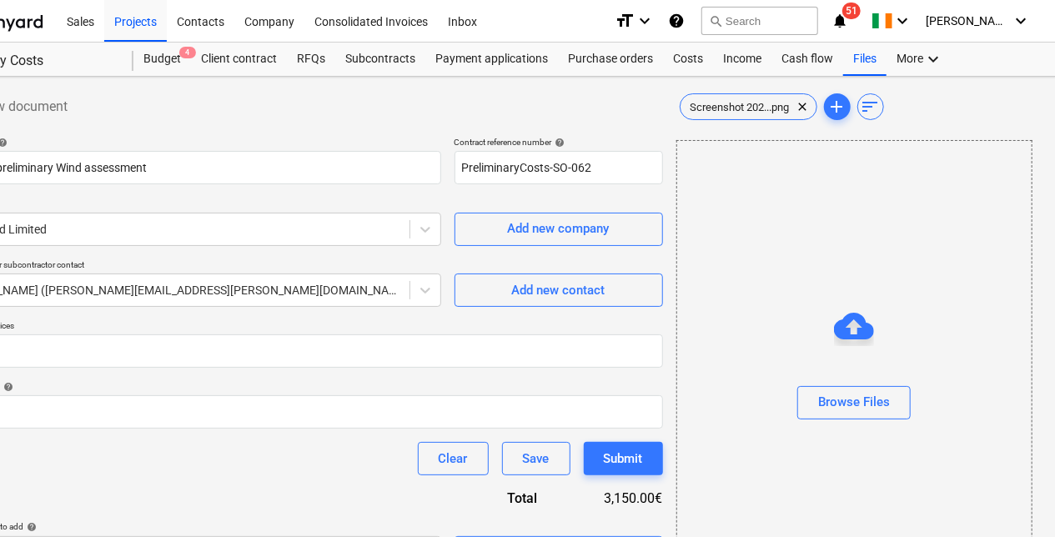
drag, startPoint x: 562, startPoint y: 536, endPoint x: 279, endPoint y: 526, distance: 282.8
click at [279, 526] on div "Select line-items to add help Search or select a line-item Select in bulk" at bounding box center [301, 545] width 723 height 48
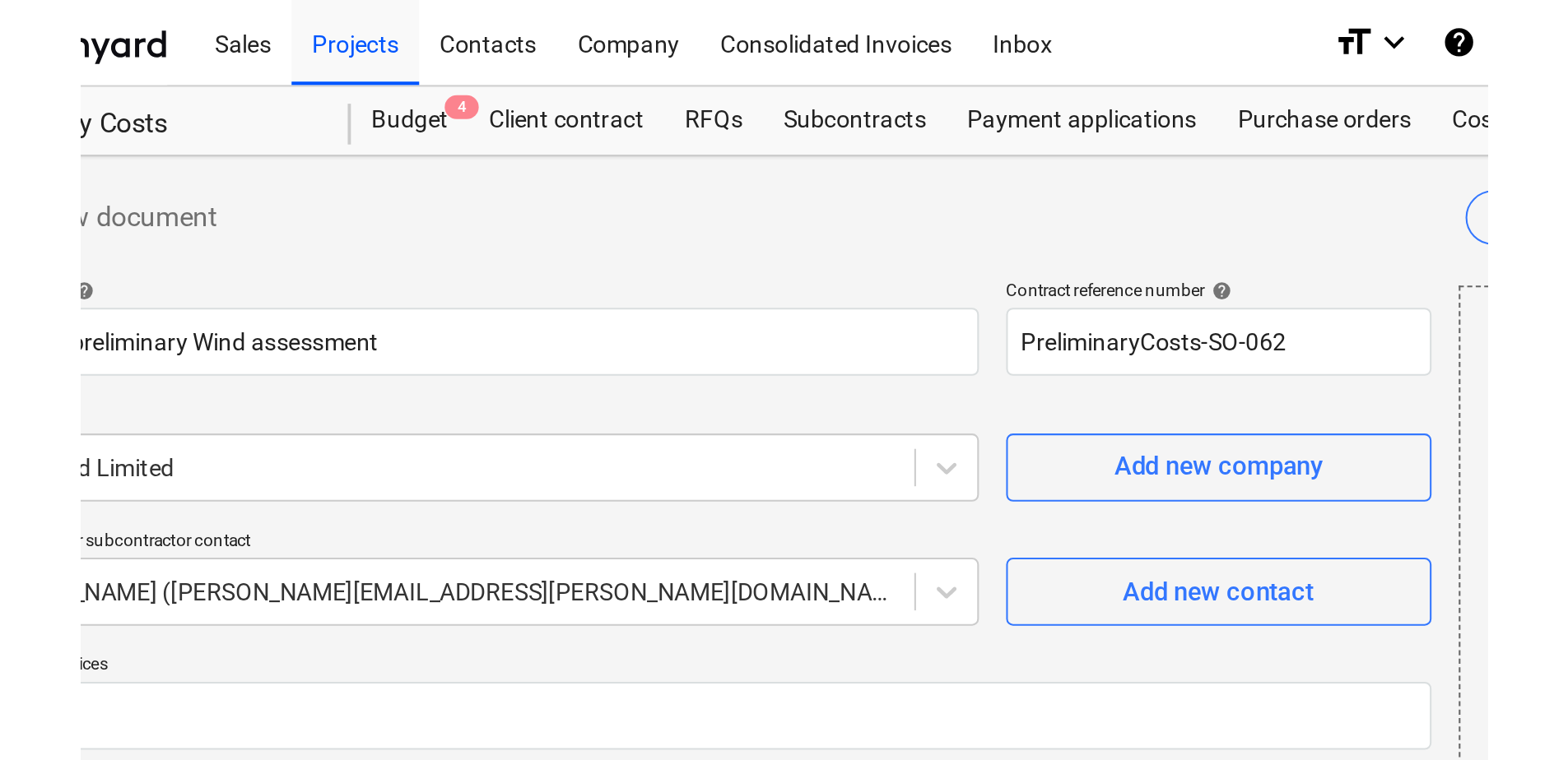
scroll to position [0, 0]
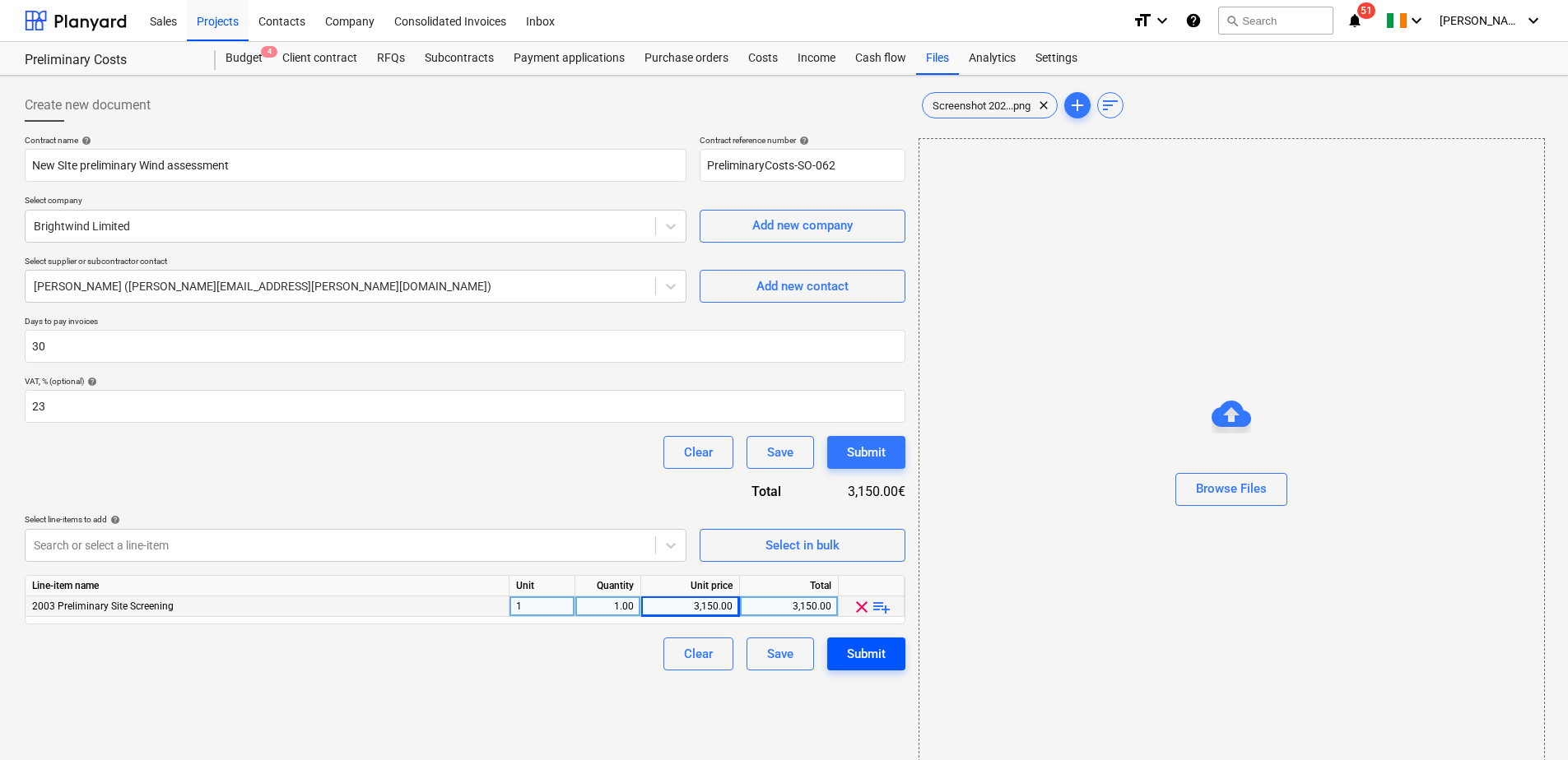
click at [858, 655] on div "Submit" at bounding box center [866, 654] width 39 height 22
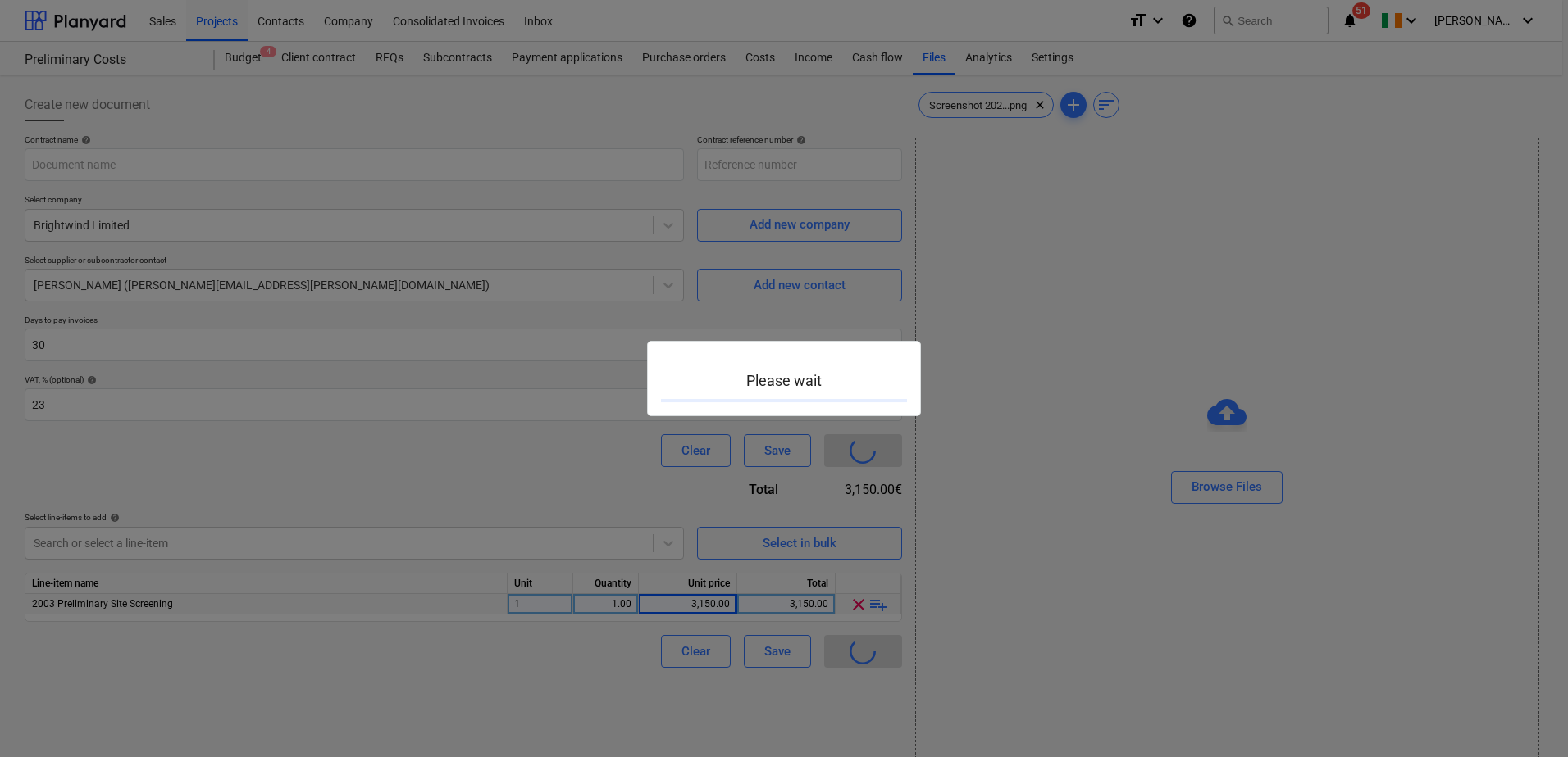
type input "PreliminaryCosts-SO-062"
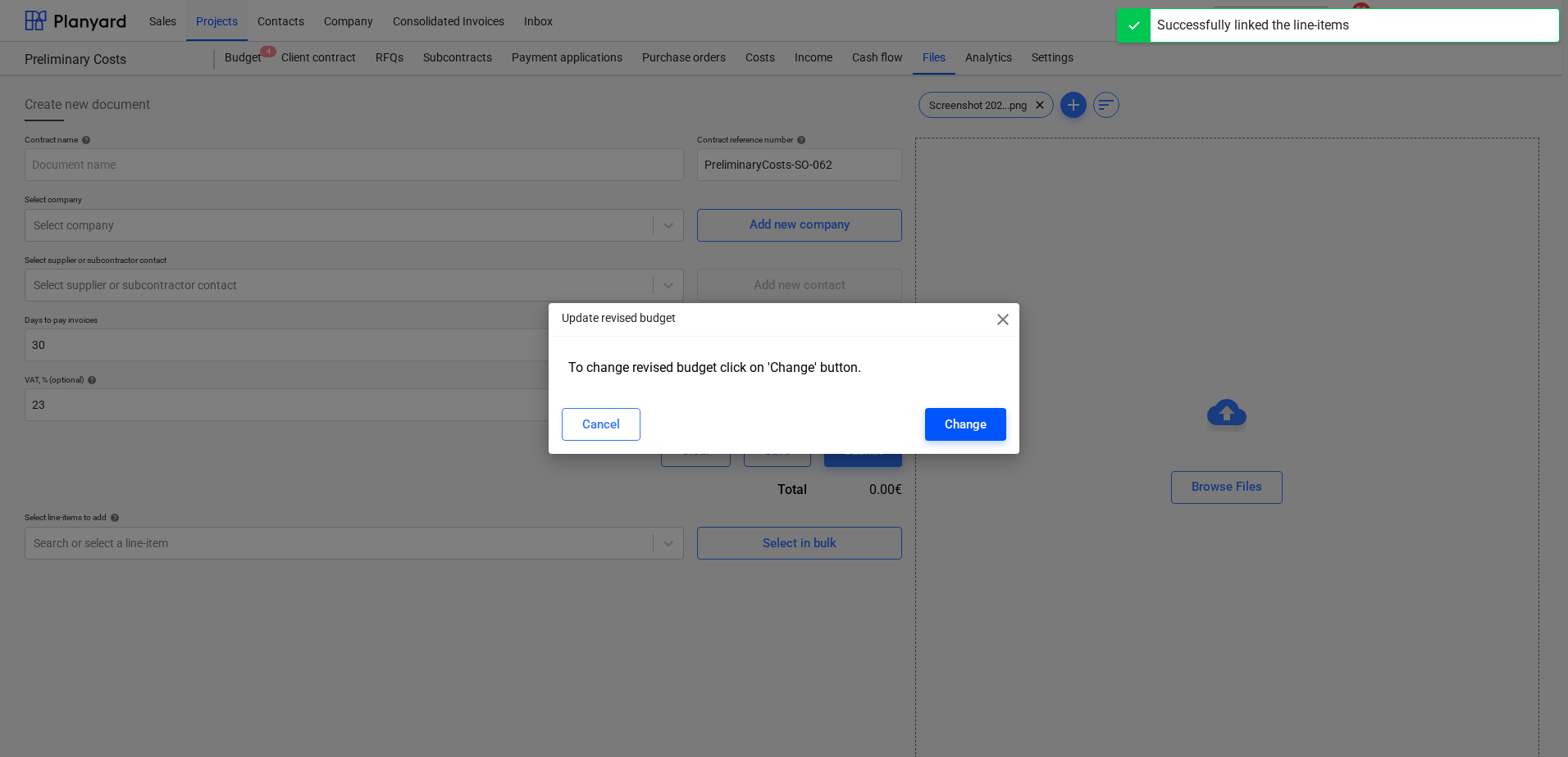
click at [973, 420] on div "Change" at bounding box center [966, 425] width 42 height 22
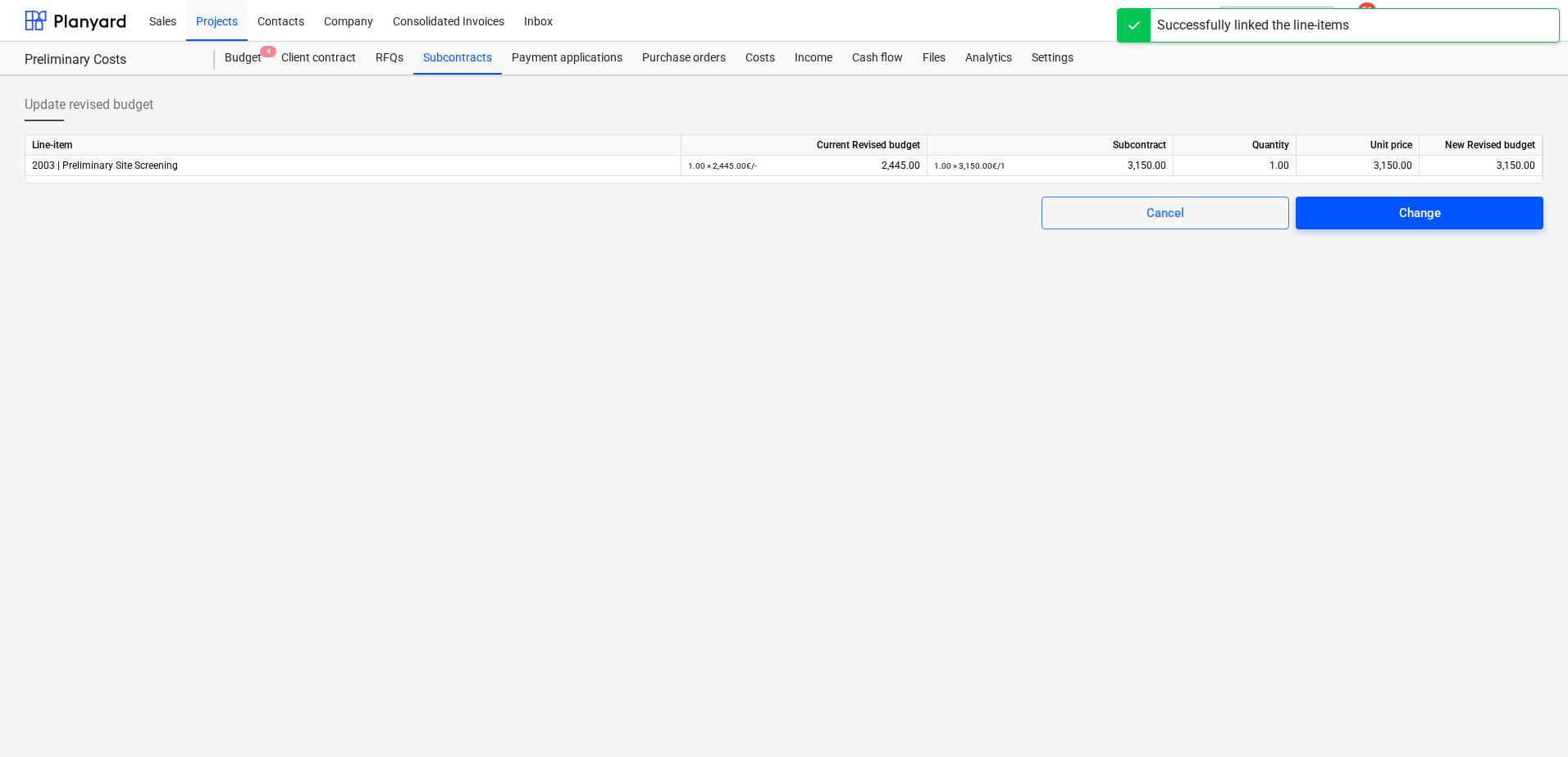
drag, startPoint x: 1393, startPoint y: 216, endPoint x: 1381, endPoint y: 206, distance: 15.6
click at [1392, 216] on span "Change" at bounding box center [1419, 213] width 209 height 22
